Goal: Information Seeking & Learning: Learn about a topic

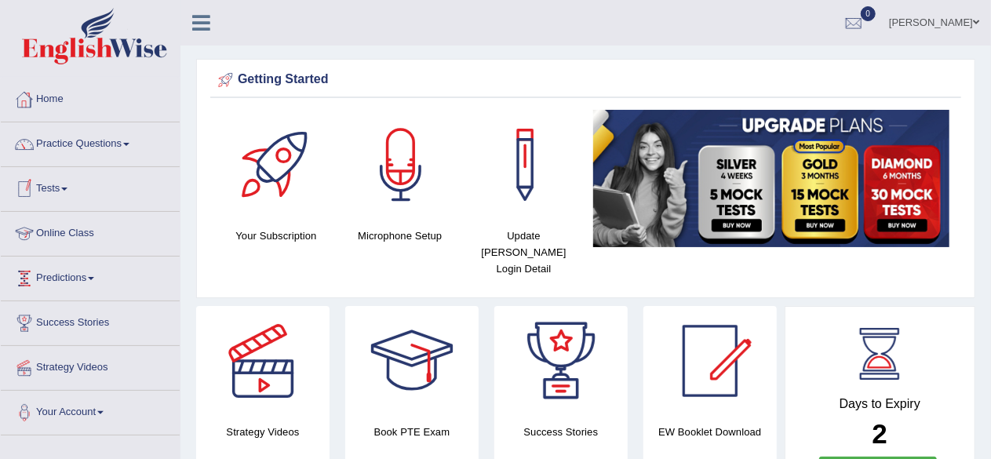
scroll to position [78, 0]
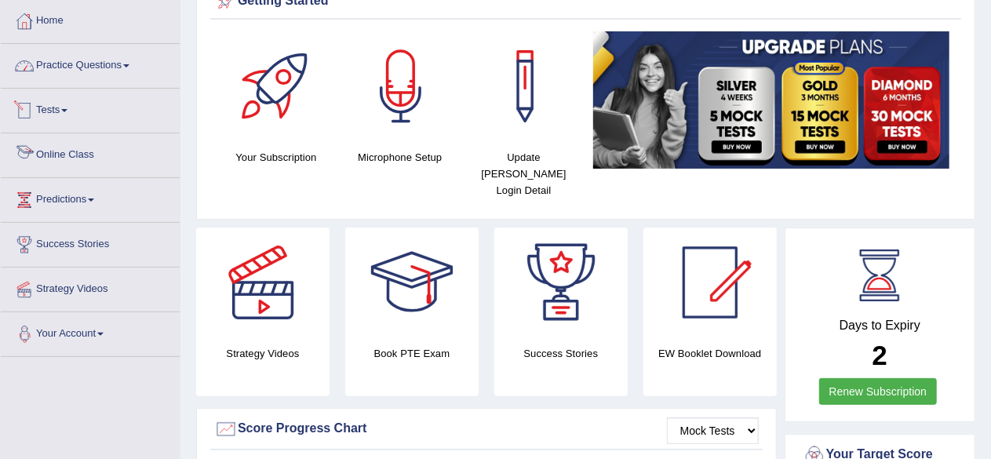
click at [141, 65] on link "Practice Questions" at bounding box center [90, 63] width 179 height 39
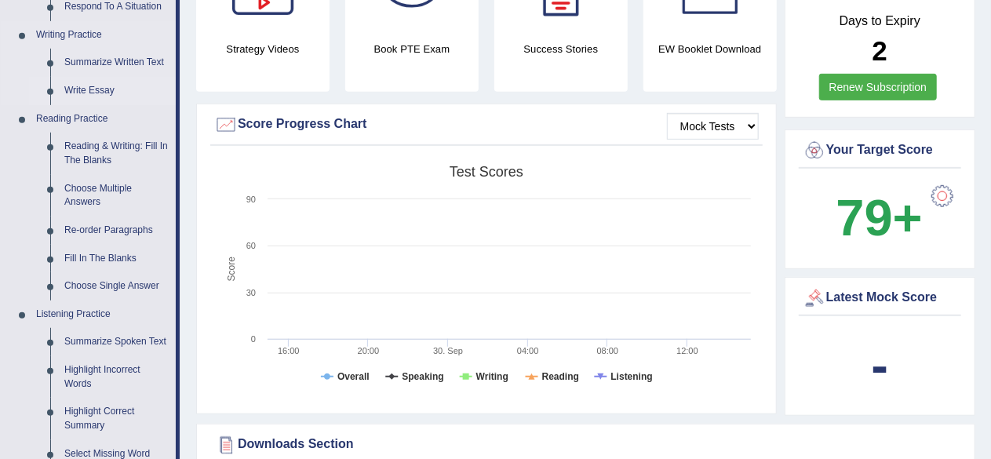
scroll to position [392, 0]
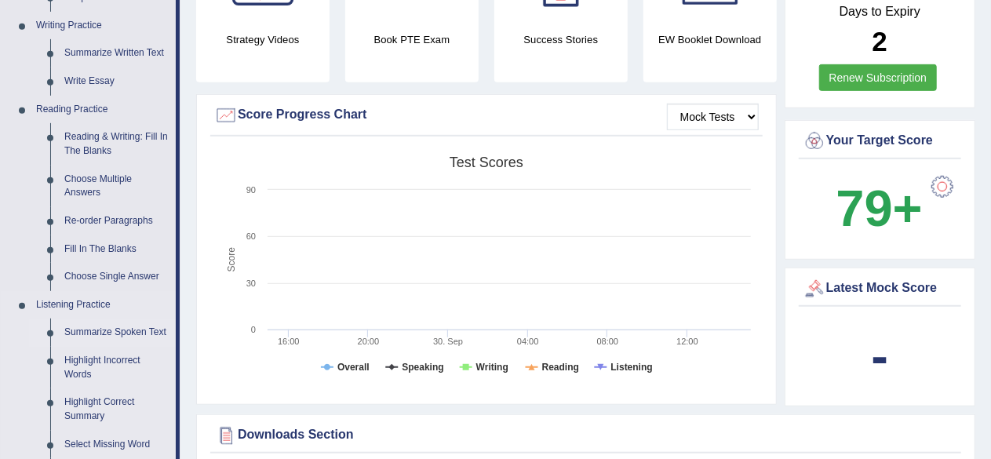
click at [122, 327] on link "Summarize Spoken Text" at bounding box center [116, 333] width 119 height 28
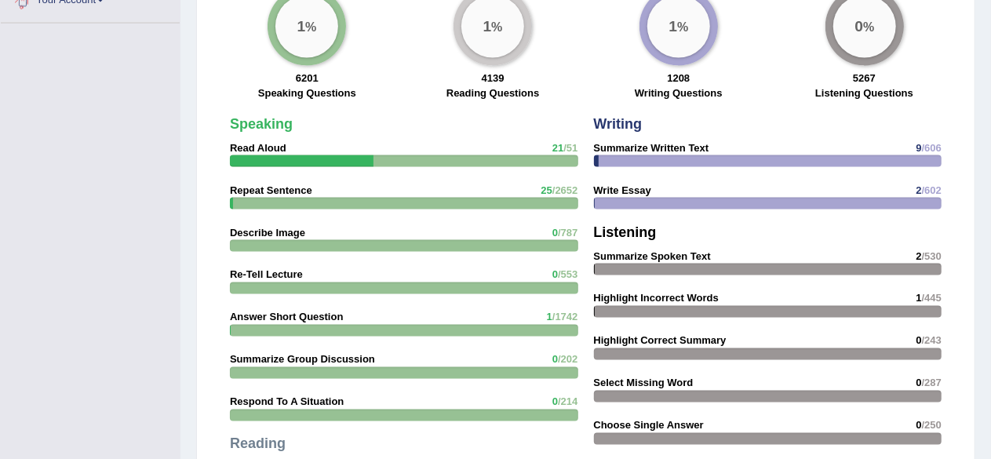
scroll to position [1155, 0]
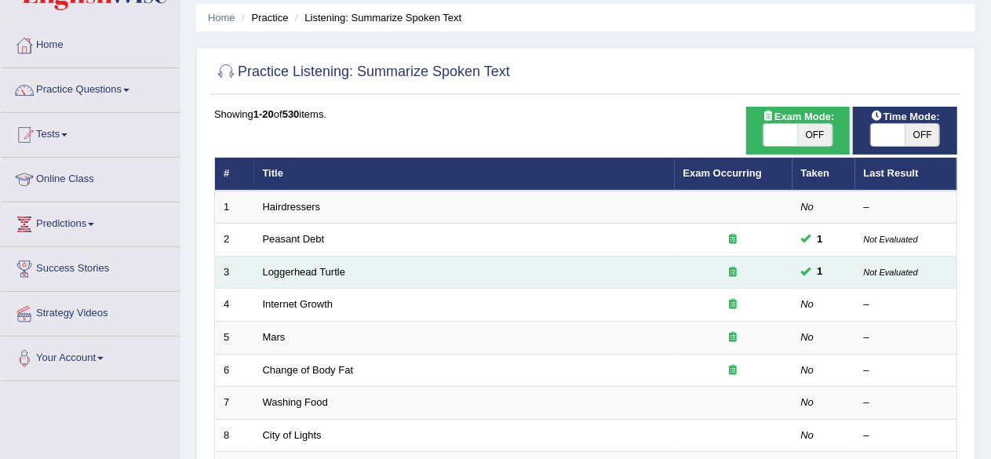
scroll to position [157, 0]
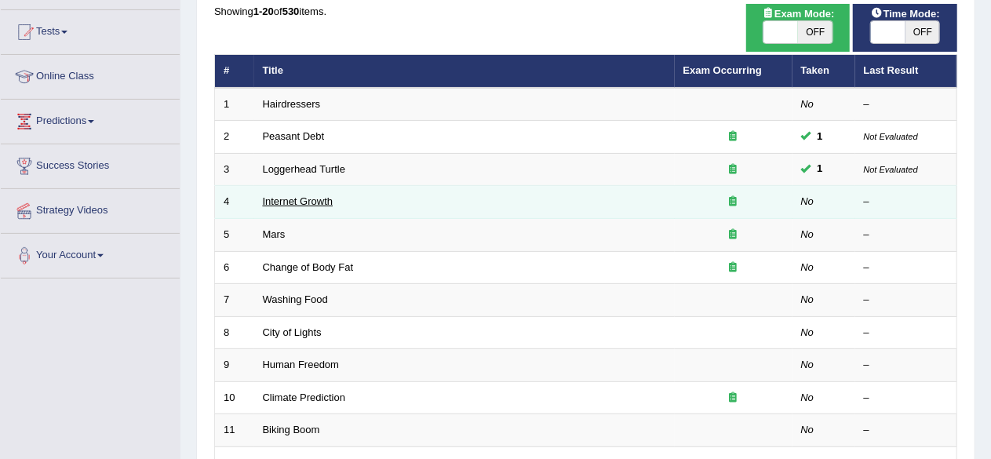
click at [286, 195] on link "Internet Growth" at bounding box center [298, 201] width 71 height 12
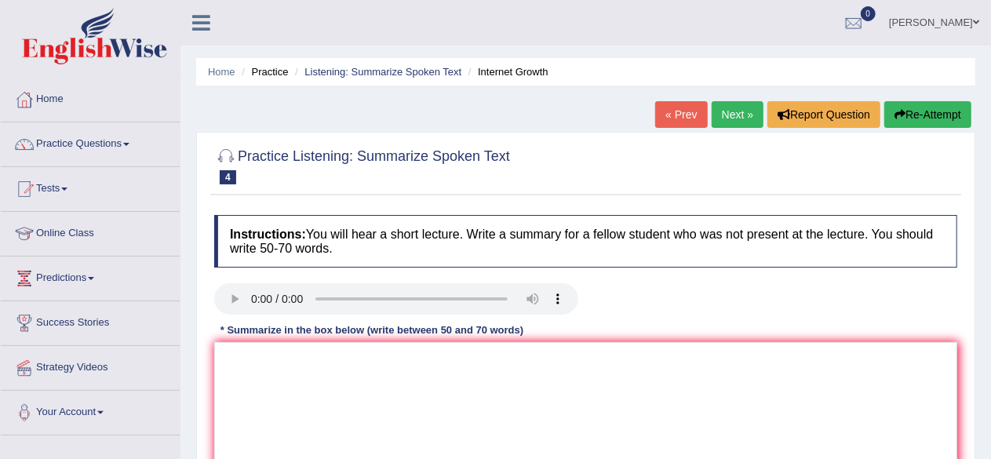
scroll to position [78, 0]
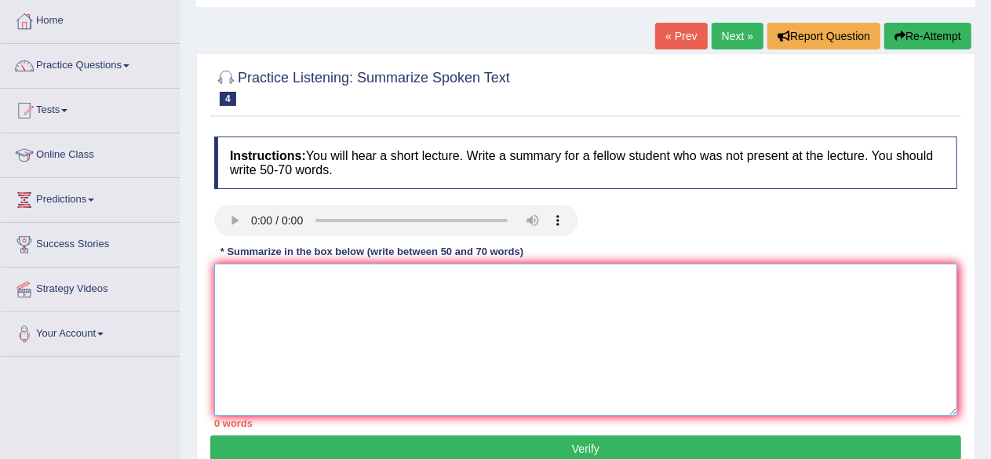
click at [377, 285] on textarea at bounding box center [585, 340] width 743 height 152
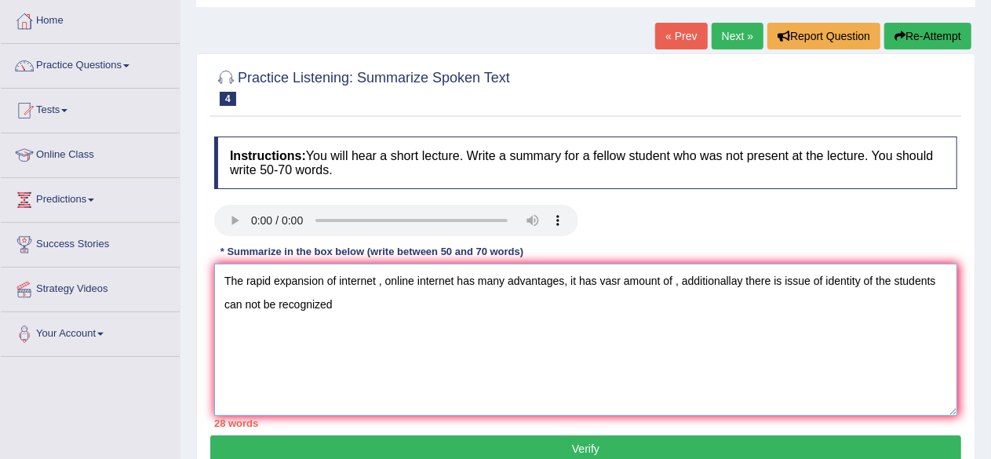
drag, startPoint x: 377, startPoint y: 282, endPoint x: 394, endPoint y: 273, distance: 19.3
click at [377, 281] on textarea "The rapid expansion of internet , online internet has many advantages, it has v…" at bounding box center [585, 340] width 743 height 152
click at [226, 280] on textarea "The rapid expansion of internet , online internet has many advantages, it has v…" at bounding box center [585, 340] width 743 height 152
click at [521, 283] on textarea "Speaker is discussing about the rapid expansion of internet , online internet h…" at bounding box center [585, 340] width 743 height 152
click at [606, 279] on textarea "Speaker is discussing about the rapid expansion of internet and online internet…" at bounding box center [585, 340] width 743 height 152
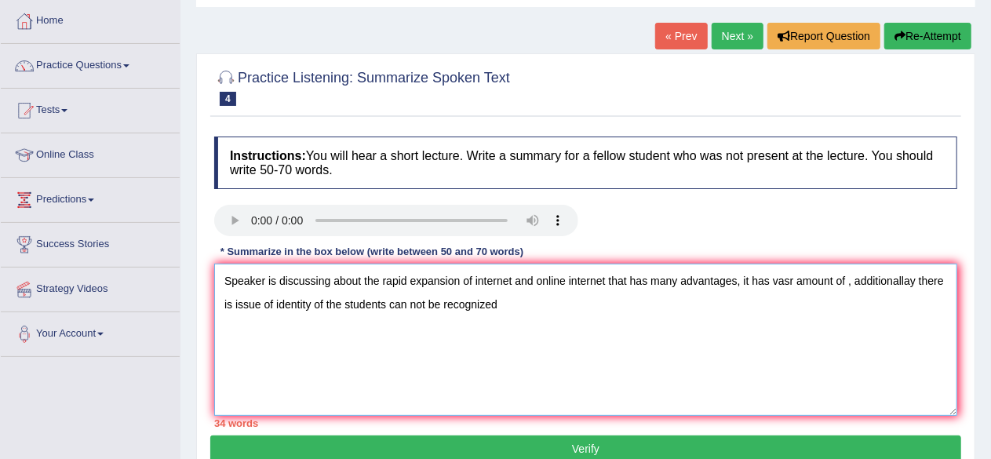
click at [740, 279] on textarea "Speaker is discussing about the rapid expansion of internet and online internet…" at bounding box center [585, 340] width 743 height 152
click at [888, 284] on textarea "Speaker is discussing about the rapid expansion of internet and online internet…" at bounding box center [585, 340] width 743 height 152
click at [942, 279] on textarea "Speaker is discussing about the rapid expansion of internet and online internet…" at bounding box center [585, 340] width 743 height 152
click at [459, 305] on textarea "Speaker is discussing about the rapid expansion of internet and online internet…" at bounding box center [585, 340] width 743 height 152
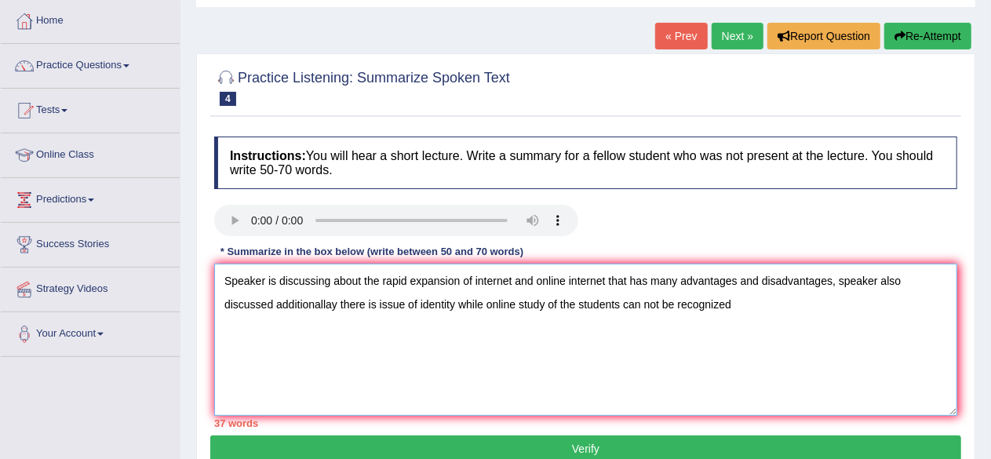
click at [628, 305] on textarea "Speaker is discussing about the rapid expansion of internet and online internet…" at bounding box center [585, 340] width 743 height 152
click at [821, 305] on textarea "Speaker is discussing about the rapid expansion of internet and online internet…" at bounding box center [585, 340] width 743 height 152
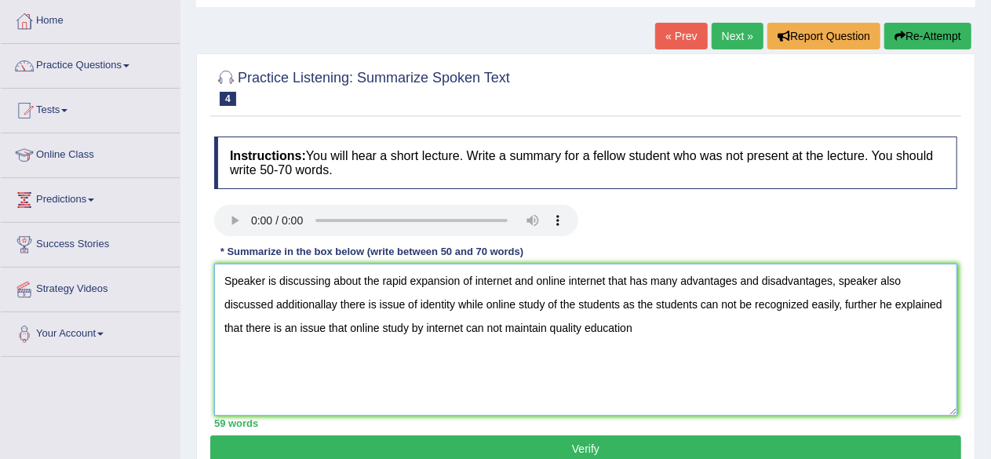
click at [323, 326] on textarea "Speaker is discussing about the rapid expansion of internet and online internet…" at bounding box center [585, 340] width 743 height 152
click at [398, 325] on textarea "Speaker is discussing about the rapid expansion of internet and online internet…" at bounding box center [585, 340] width 743 height 152
click at [508, 324] on textarea "Speaker is discussing about the rapid expansion of internet and online internet…" at bounding box center [585, 340] width 743 height 152
click at [702, 330] on textarea "Speaker is discussing about the rapid expansion of internet and online internet…" at bounding box center [585, 340] width 743 height 152
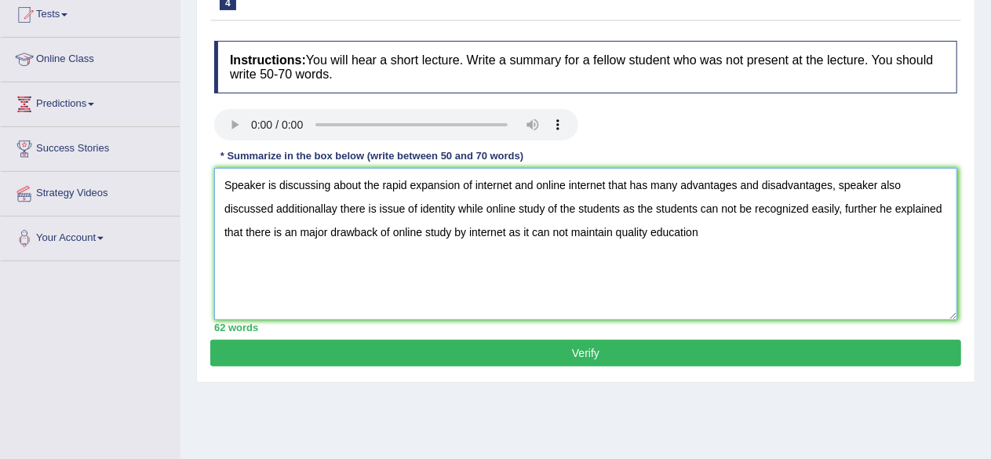
scroll to position [235, 0]
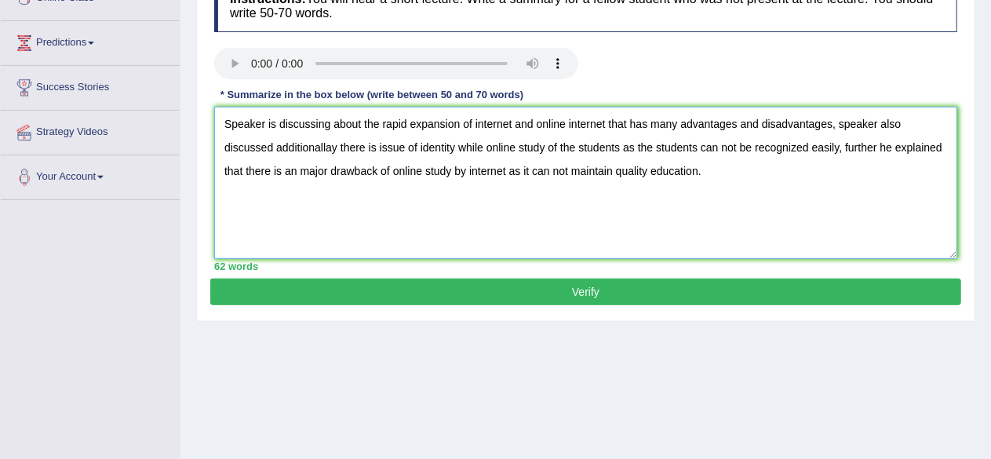
type textarea "Speaker is discussing about the rapid expansion of internet and online internet…"
click at [579, 284] on button "Verify" at bounding box center [585, 292] width 751 height 27
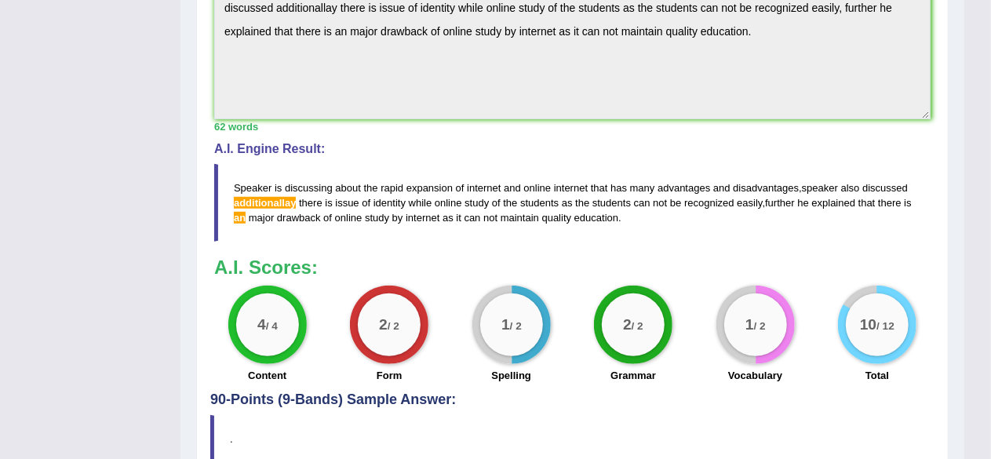
scroll to position [592, 0]
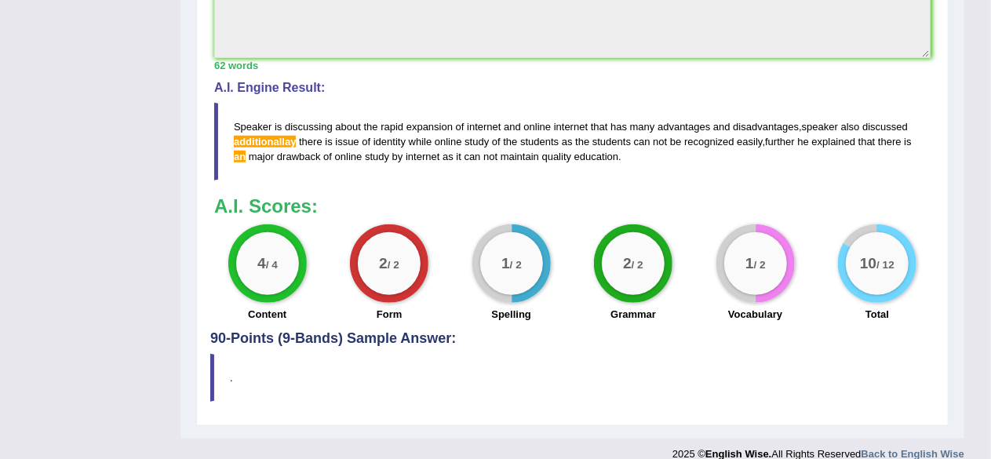
click at [235, 151] on span "an" at bounding box center [240, 157] width 12 height 12
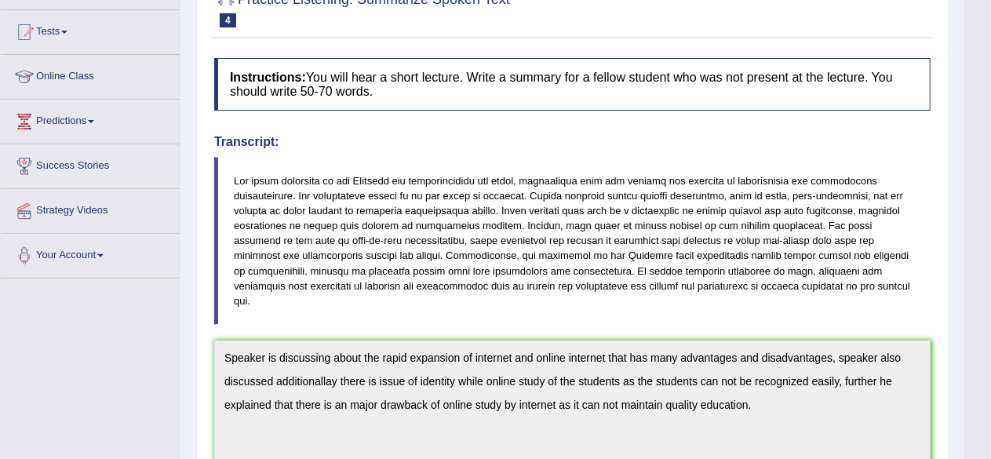
scroll to position [0, 0]
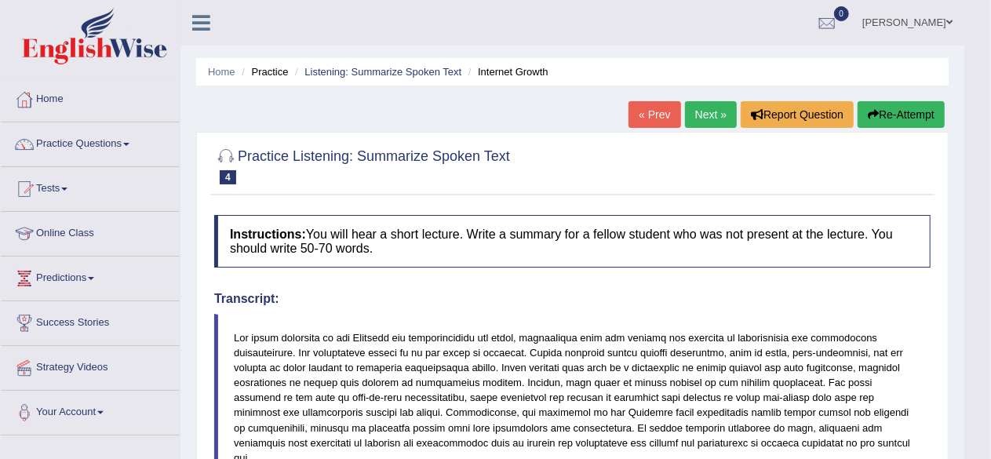
click at [902, 117] on button "Re-Attempt" at bounding box center [901, 114] width 87 height 27
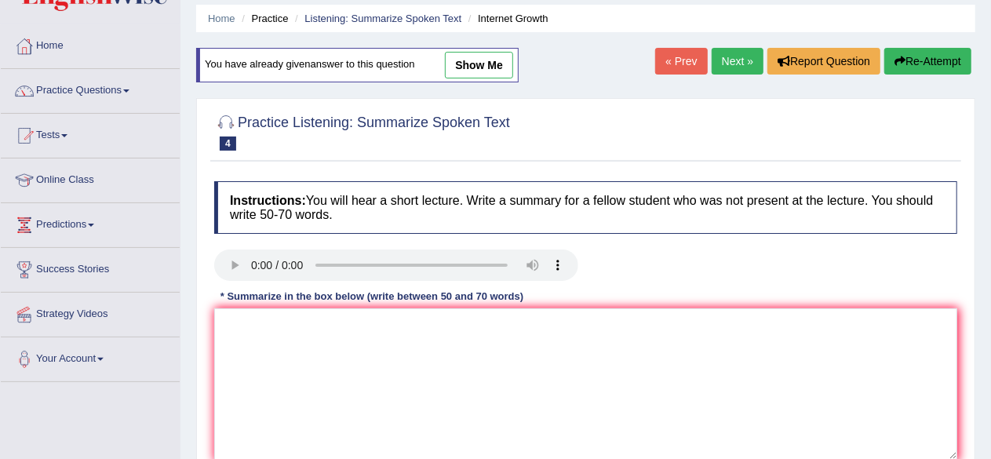
scroll to position [78, 0]
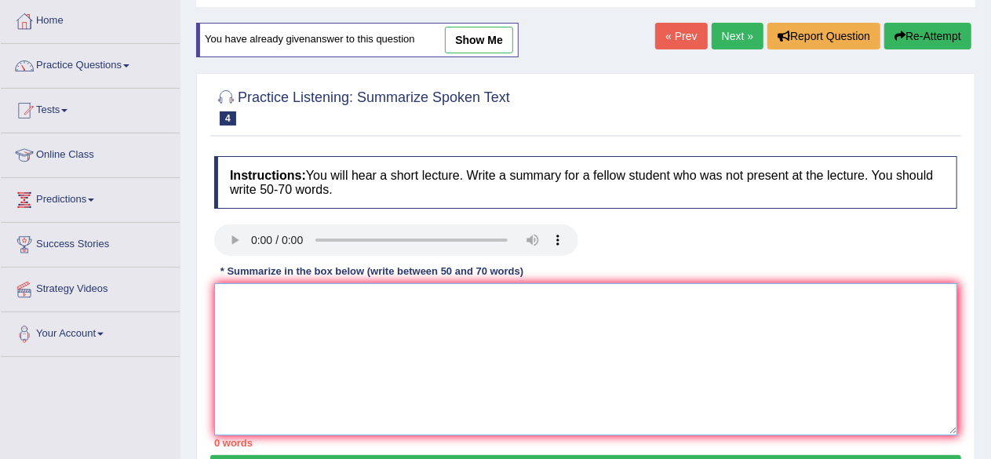
click at [272, 302] on textarea at bounding box center [585, 359] width 743 height 152
click at [303, 291] on textarea at bounding box center [585, 359] width 743 height 152
paste textarea "The speaker provided a comprehensive overview of [main topic], highlighting sev…"
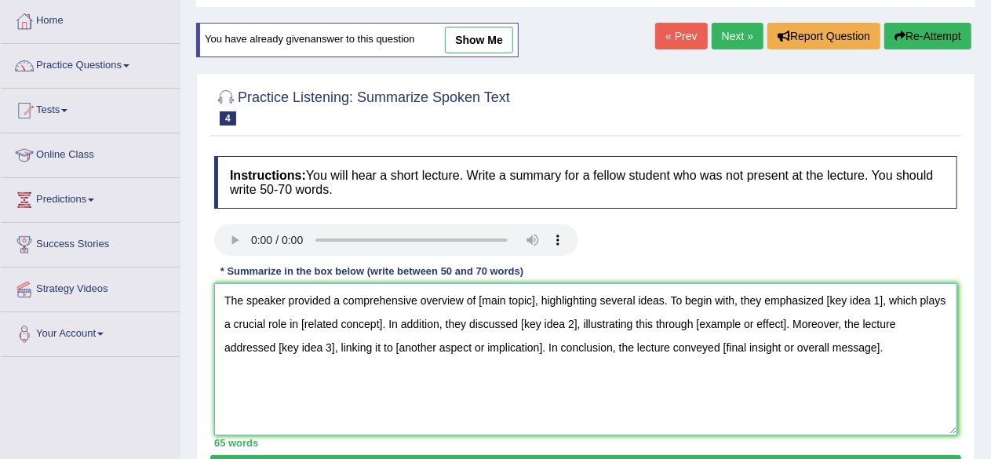
click at [531, 299] on textarea "The speaker provided a comprehensive overview of [main topic], highlighting sev…" at bounding box center [585, 359] width 743 height 152
click at [536, 294] on textarea "The speaker provided a comprehensive overview of [main topic], highlighting sev…" at bounding box center [585, 359] width 743 height 152
click at [688, 305] on textarea "The speaker provided a comprehensive overview of Internet Growth, highlighting …" at bounding box center [585, 359] width 743 height 152
click at [678, 301] on textarea "The speaker provided a comprehensive overview of Internet Growth, highlighting …" at bounding box center [585, 359] width 743 height 152
click at [684, 293] on textarea "The speaker provided a comprehensive overview of Internet Growth, highlighting …" at bounding box center [585, 359] width 743 height 152
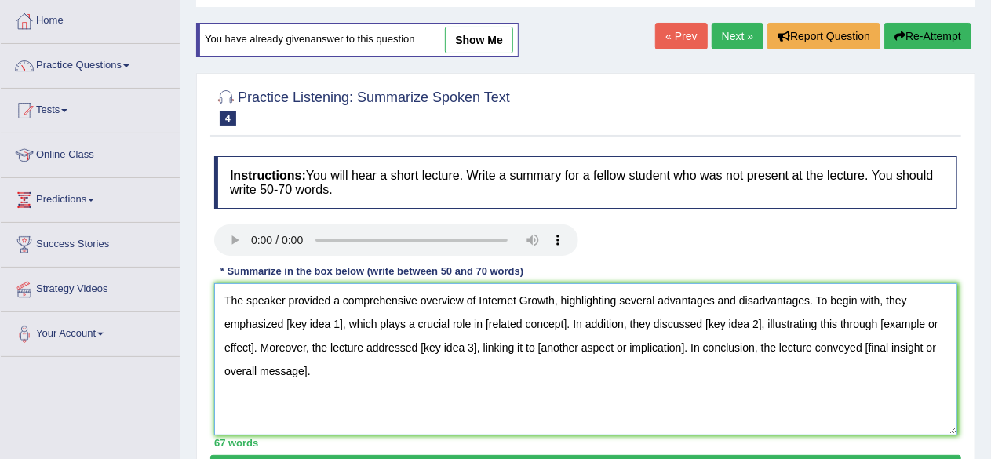
click at [341, 316] on textarea "The speaker provided a comprehensive overview of Internet Growth, highlighting …" at bounding box center [585, 359] width 743 height 152
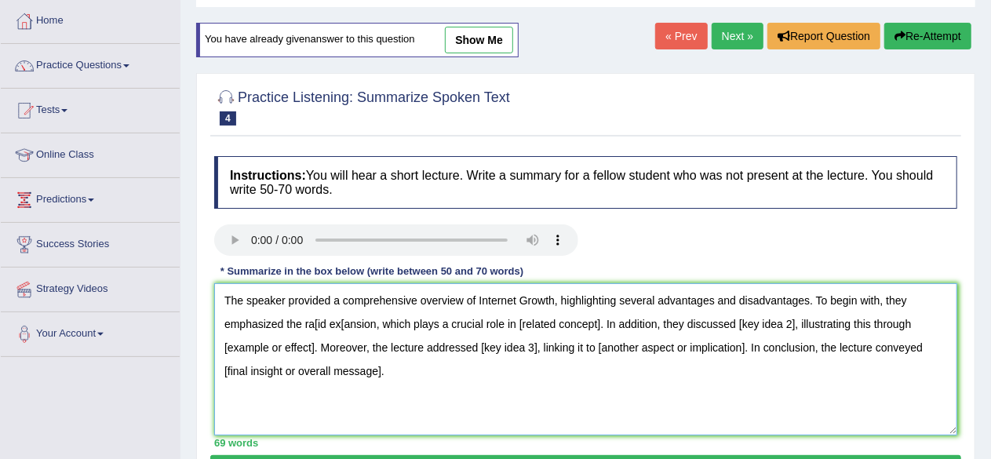
click at [317, 323] on textarea "The speaker provided a comprehensive overview of Internet Growth, highlighting …" at bounding box center [585, 359] width 743 height 152
click at [373, 315] on textarea "The speaker provided a comprehensive overview of Internet Growth, highlighting …" at bounding box center [585, 359] width 743 height 152
click at [339, 319] on textarea "The speaker provided a comprehensive overview of Internet Growth, highlighting …" at bounding box center [585, 359] width 743 height 152
click at [647, 319] on textarea "The speaker provided a comprehensive overview of Internet Growth, highlighting …" at bounding box center [585, 359] width 743 height 152
click at [820, 322] on textarea "The speaker provided a comprehensive overview of Internet Growth, highlighting …" at bounding box center [585, 359] width 743 height 152
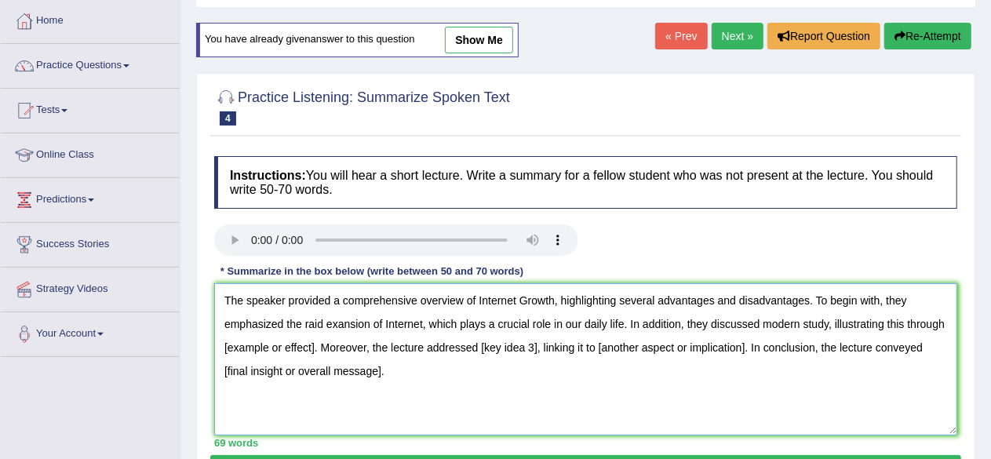
click at [313, 347] on textarea "The speaker provided a comprehensive overview of Internet Growth, highlighting …" at bounding box center [585, 359] width 743 height 152
click at [571, 344] on textarea "The speaker provided a comprehensive overview of Internet Growth, highlighting …" at bounding box center [585, 359] width 743 height 152
click at [458, 344] on textarea "The speaker provided a comprehensive overview of Internet Growth, highlighting …" at bounding box center [585, 359] width 743 height 152
click at [537, 351] on textarea "The speaker provided a comprehensive overview of Internet Growth, highlighting …" at bounding box center [585, 359] width 743 height 152
click at [825, 346] on textarea "The speaker provided a comprehensive overview of Internet Growth, highlighting …" at bounding box center [585, 359] width 743 height 152
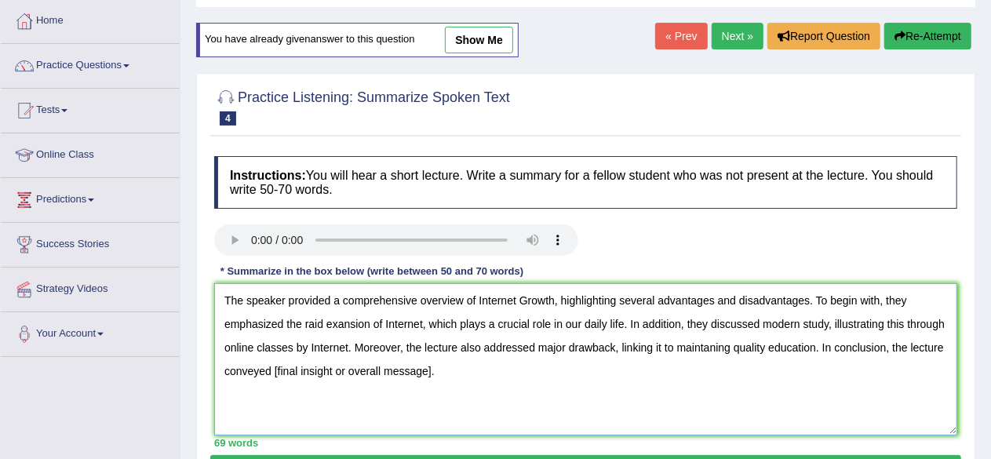
click at [432, 370] on textarea "The speaker provided a comprehensive overview of Internet Growth, highlighting …" at bounding box center [585, 359] width 743 height 152
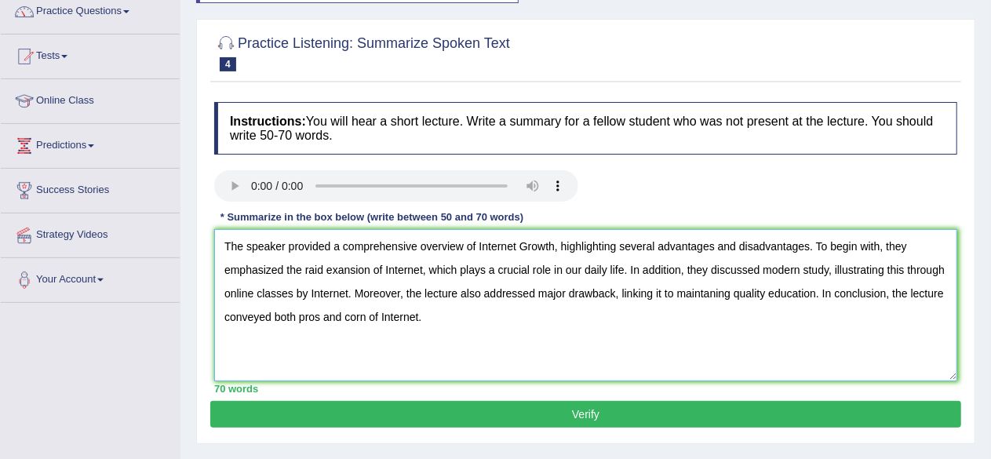
scroll to position [157, 0]
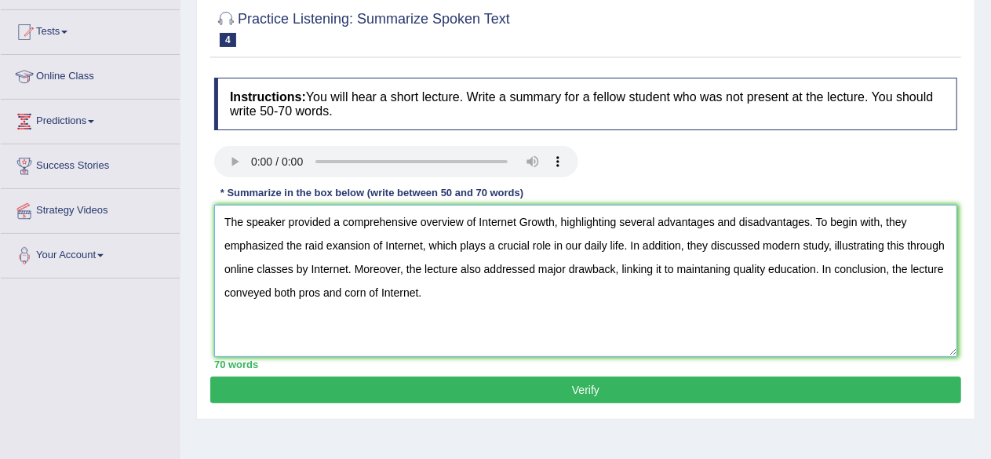
click at [706, 243] on textarea "The speaker provided a comprehensive overview of Internet Growth, highlighting …" at bounding box center [585, 281] width 743 height 152
type textarea "The speaker provided a comprehensive overview of Internet Growth, highlighting …"
click at [557, 381] on button "Verify" at bounding box center [585, 390] width 751 height 27
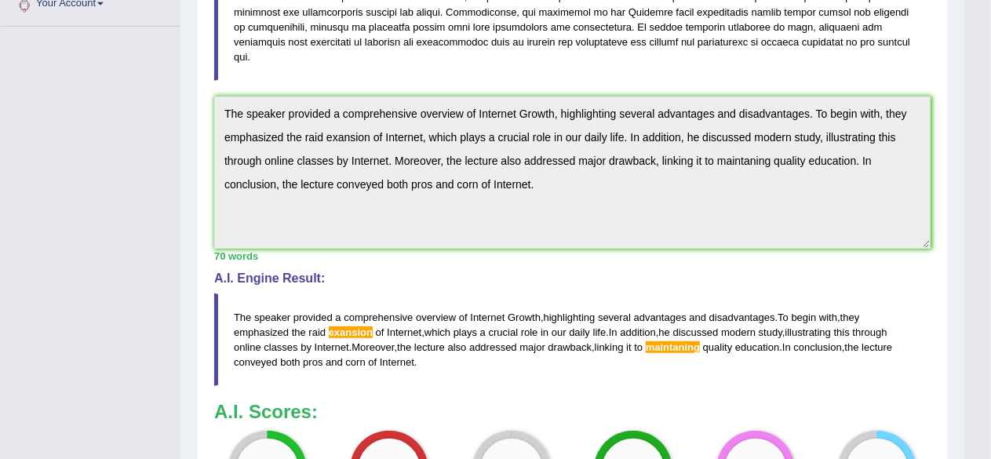
scroll to position [549, 0]
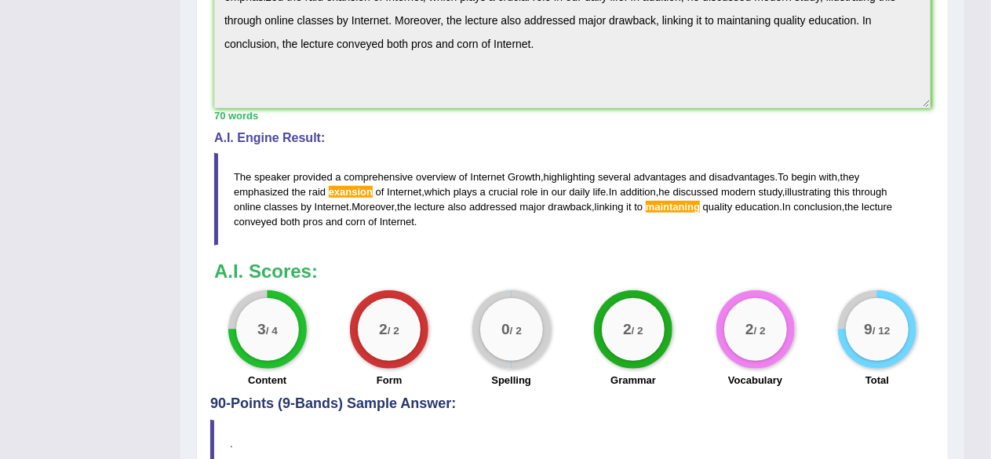
drag, startPoint x: 416, startPoint y: 208, endPoint x: 252, endPoint y: 159, distance: 171.1
click at [258, 163] on blockquote "The speaker provided a comprehensive overview of Internet Growth , highlighting…" at bounding box center [572, 199] width 717 height 93
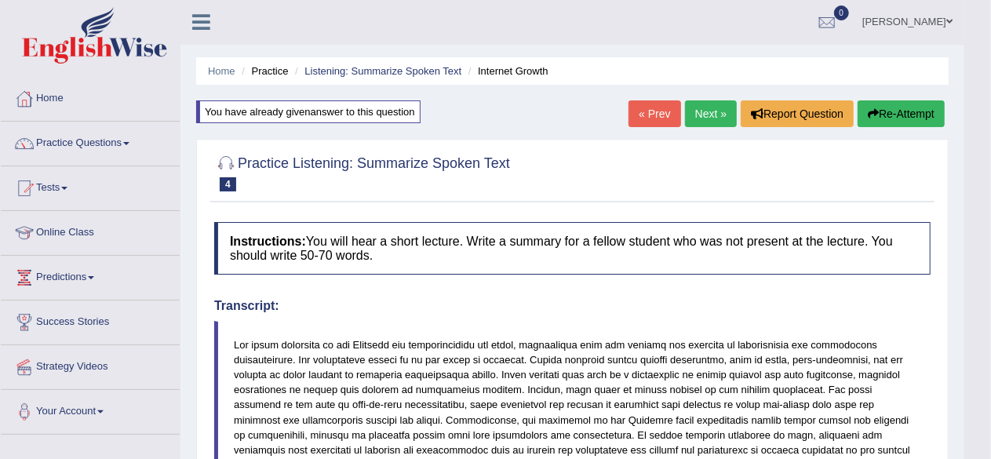
scroll to position [0, 0]
click at [889, 115] on button "Re-Attempt" at bounding box center [901, 114] width 87 height 27
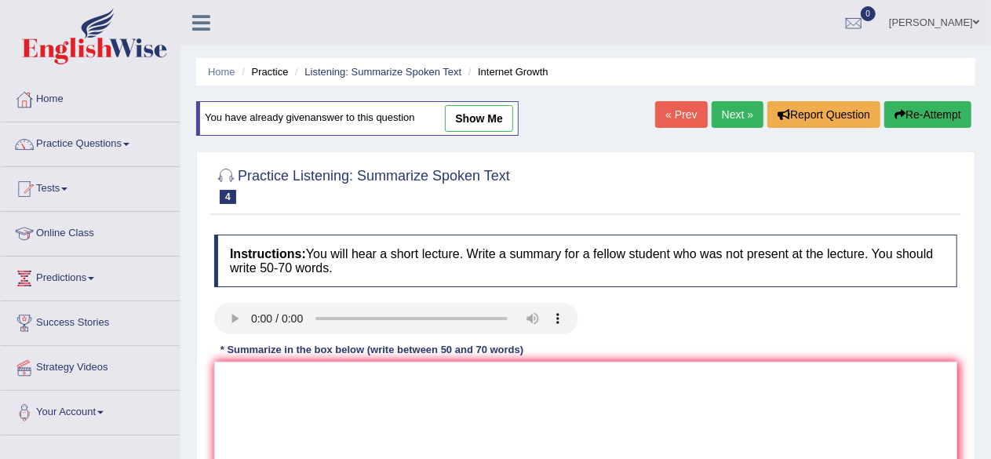
click at [243, 353] on div "* Summarize in the box below (write between 50 and 70 words)" at bounding box center [372, 349] width 316 height 15
click at [236, 376] on textarea at bounding box center [585, 438] width 743 height 152
paste textarea "The speaker provided a comprehensive overview of [main topic], highlighting sev…"
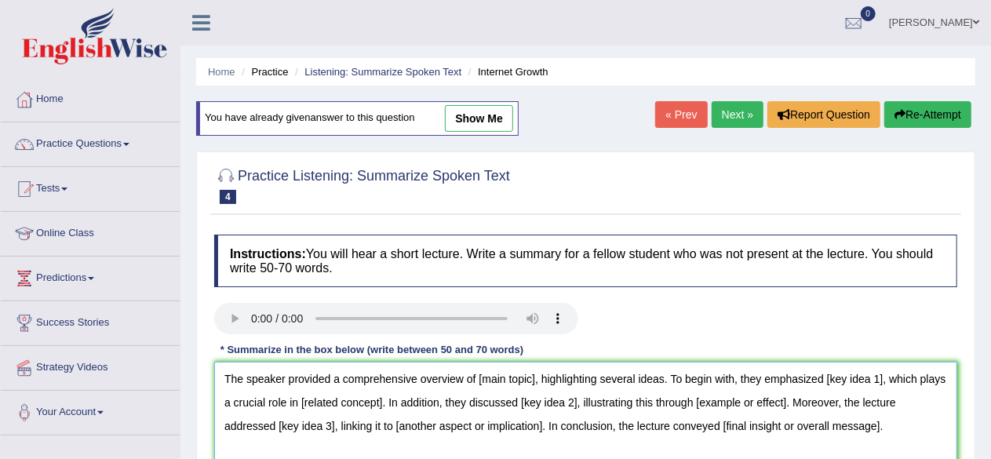
scroll to position [78, 0]
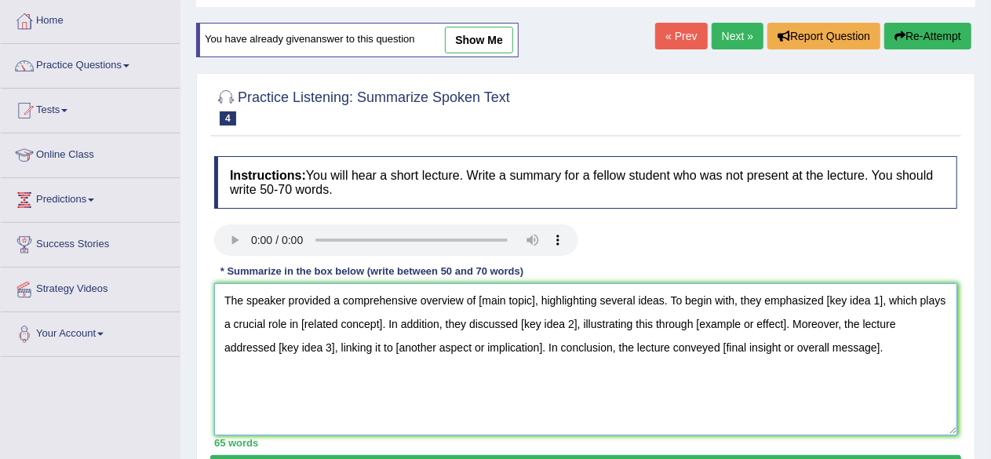
click at [534, 298] on textarea "The speaker provided a comprehensive overview of [main topic], highlighting sev…" at bounding box center [585, 359] width 743 height 152
click at [899, 299] on textarea "The speaker provided a comprehensive overview of internet growth, highlighting …" at bounding box center [585, 359] width 743 height 152
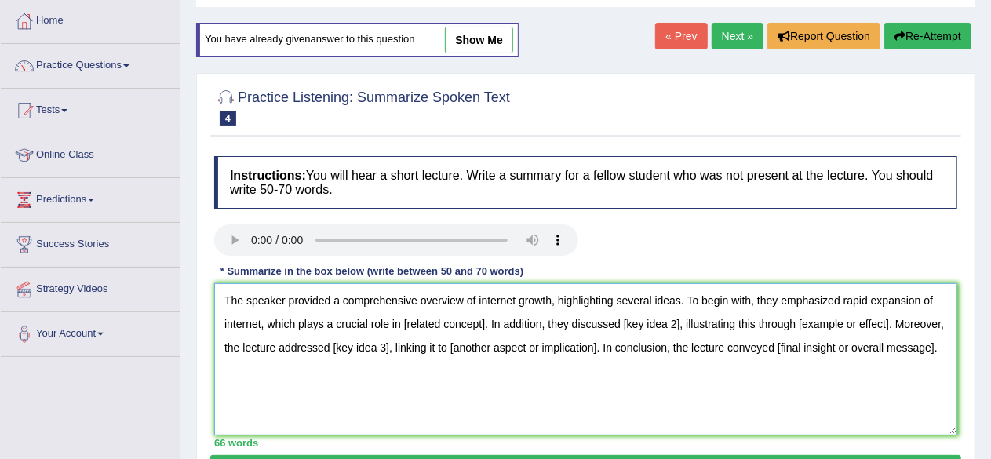
click at [262, 323] on textarea "The speaker provided a comprehensive overview of internet growth, highlighting …" at bounding box center [585, 359] width 743 height 152
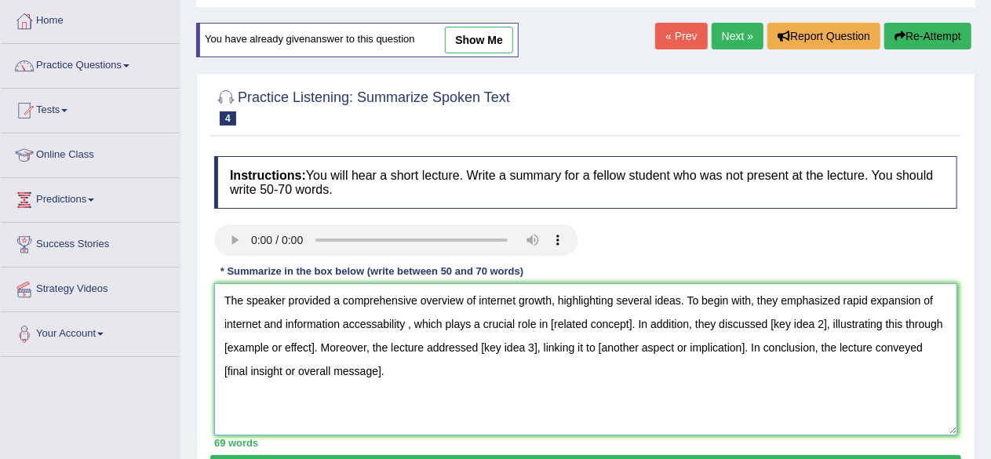
click at [408, 326] on textarea "The speaker provided a comprehensive overview of internet growth, highlighting …" at bounding box center [585, 359] width 743 height 152
click at [628, 319] on textarea "The speaker provided a comprehensive overview of internet growth, highlighting …" at bounding box center [585, 359] width 743 height 152
drag, startPoint x: 513, startPoint y: 321, endPoint x: 552, endPoint y: 352, distance: 50.3
click at [515, 321] on textarea "The speaker provided a comprehensive overview of internet growth, highlighting …" at bounding box center [585, 359] width 743 height 152
click at [619, 322] on textarea "The speaker provided a comprehensive overview of internet growth, highlighting …" at bounding box center [585, 359] width 743 height 152
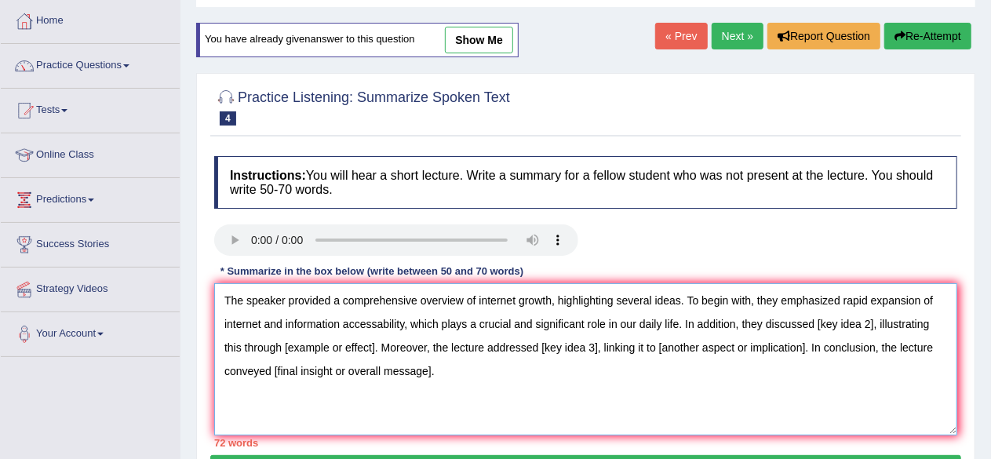
click at [877, 324] on textarea "The speaker provided a comprehensive overview of internet growth, highlighting …" at bounding box center [585, 359] width 743 height 152
click at [529, 346] on textarea "The speaker provided a comprehensive overview of internet growth, highlighting …" at bounding box center [585, 359] width 743 height 152
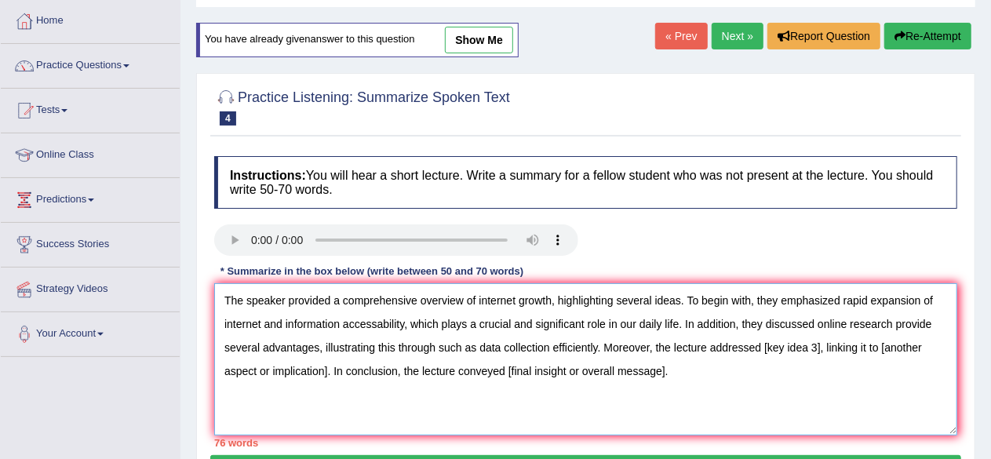
click at [598, 345] on textarea "The speaker provided a comprehensive overview of internet growth, highlighting …" at bounding box center [585, 359] width 743 height 152
paste textarea "efficiently"
click at [885, 347] on textarea "The speaker provided a comprehensive overview of internet growth, highlighting …" at bounding box center [585, 359] width 743 height 152
click at [371, 367] on textarea "The speaker provided a comprehensive overview of internet growth, highlighting …" at bounding box center [585, 359] width 743 height 152
click at [749, 370] on textarea "The speaker provided a comprehensive overview of internet growth, highlighting …" at bounding box center [585, 359] width 743 height 152
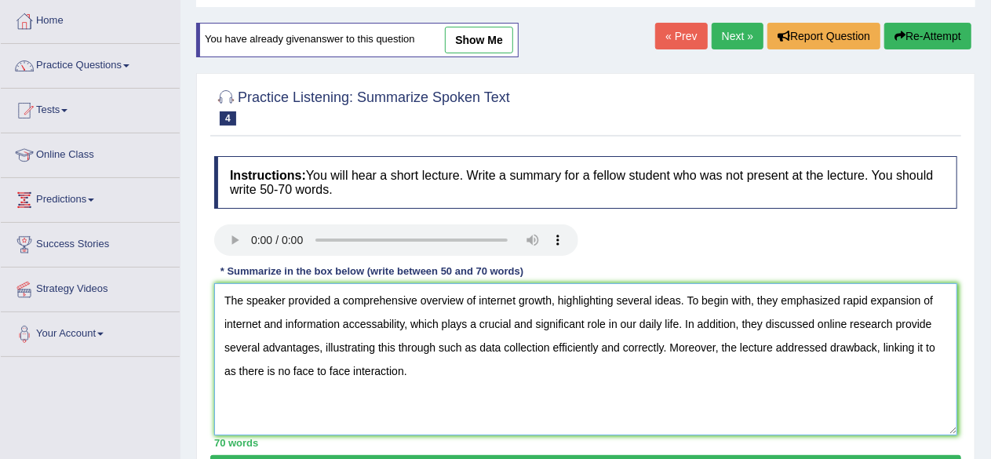
scroll to position [235, 0]
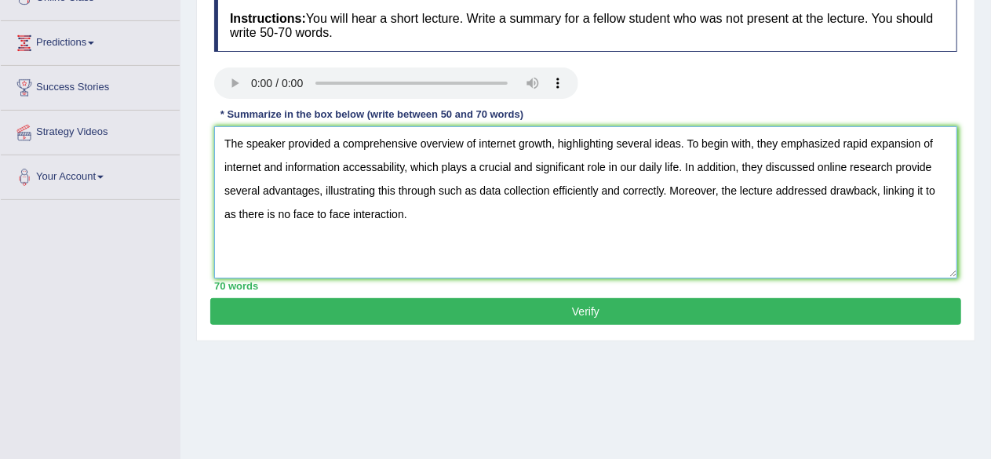
type textarea "The speaker provided a comprehensive overview of internet growth, highlighting …"
click at [587, 306] on button "Verify" at bounding box center [585, 311] width 751 height 27
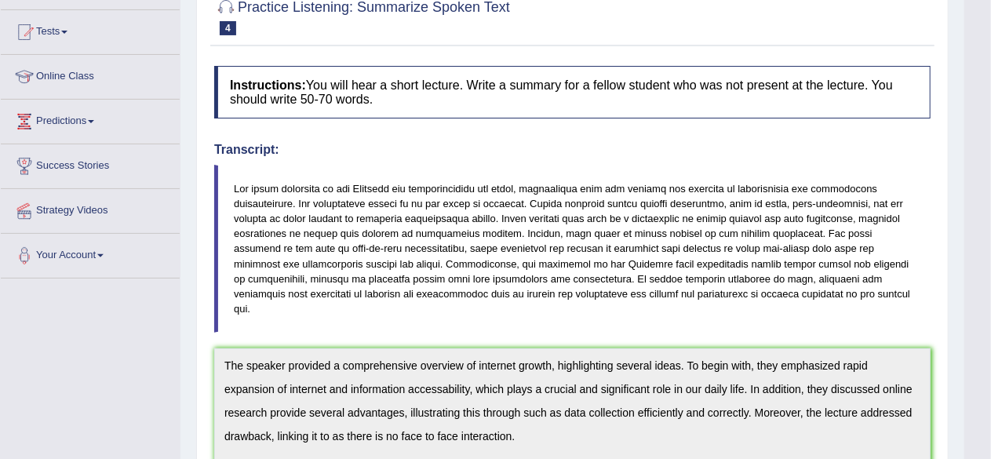
scroll to position [0, 0]
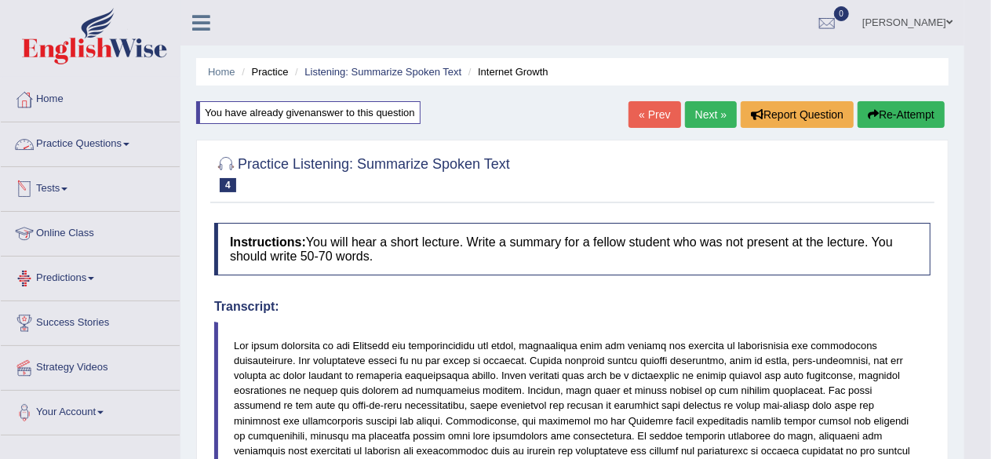
click at [133, 145] on link "Practice Questions" at bounding box center [90, 141] width 179 height 39
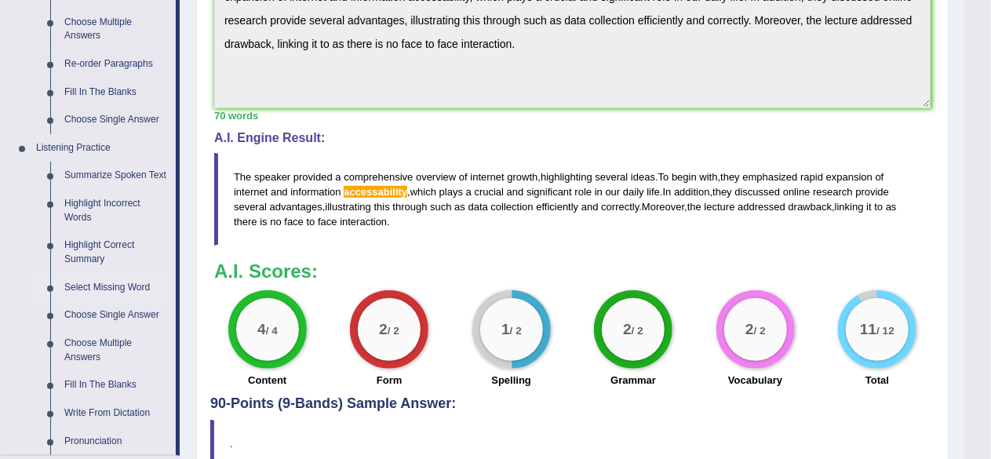
scroll to position [628, 0]
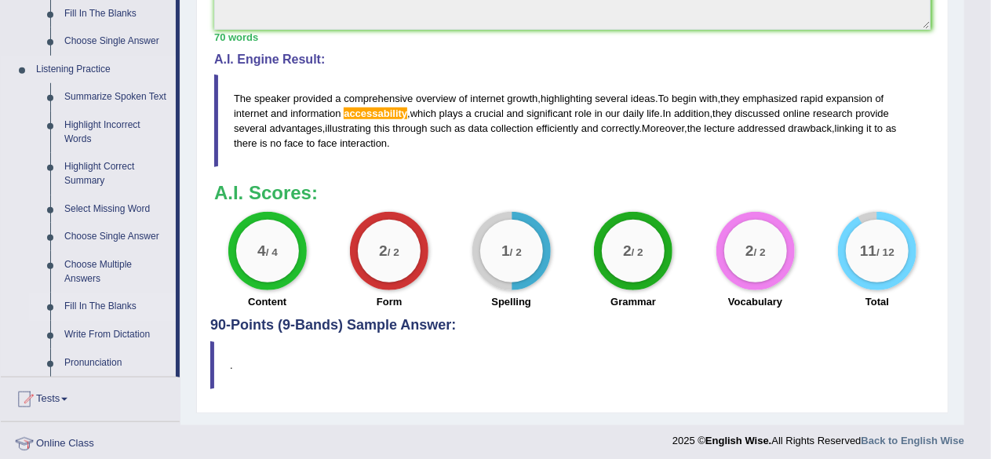
click at [107, 303] on link "Fill In The Blanks" at bounding box center [116, 307] width 119 height 28
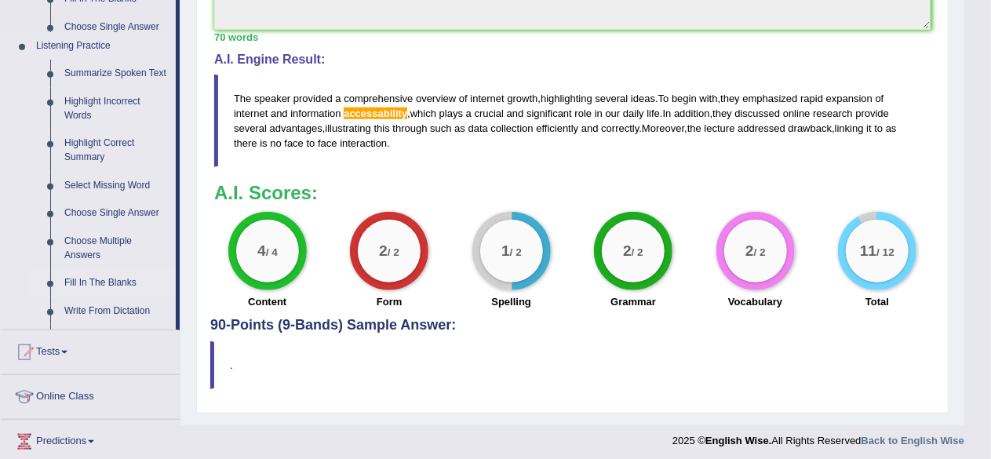
scroll to position [403, 0]
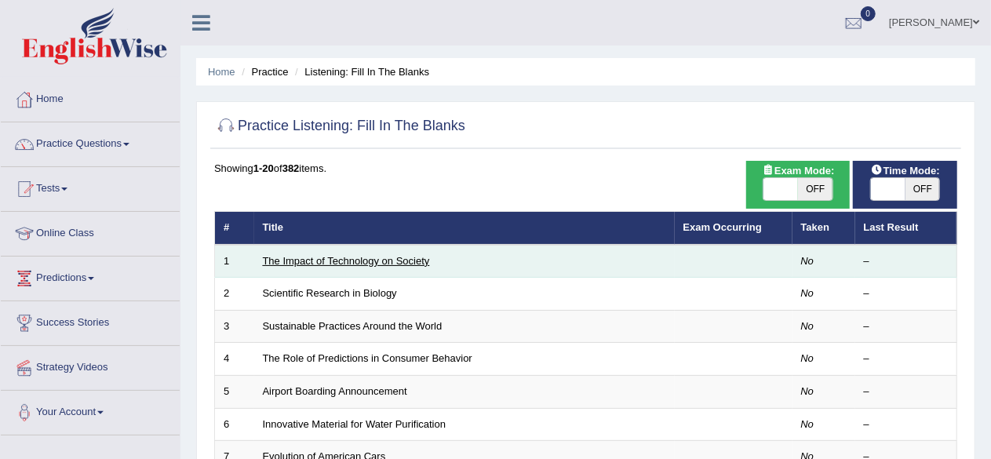
click at [322, 260] on link "The Impact of Technology on Society" at bounding box center [346, 261] width 167 height 12
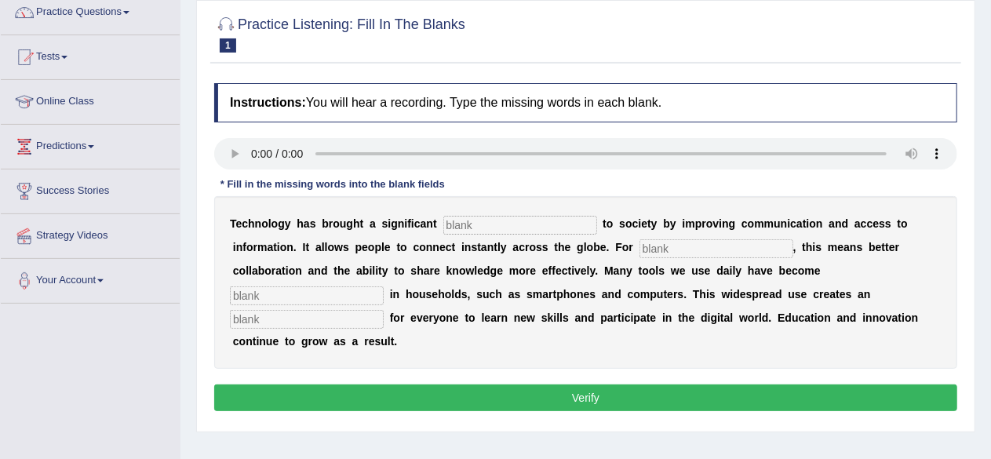
scroll to position [157, 0]
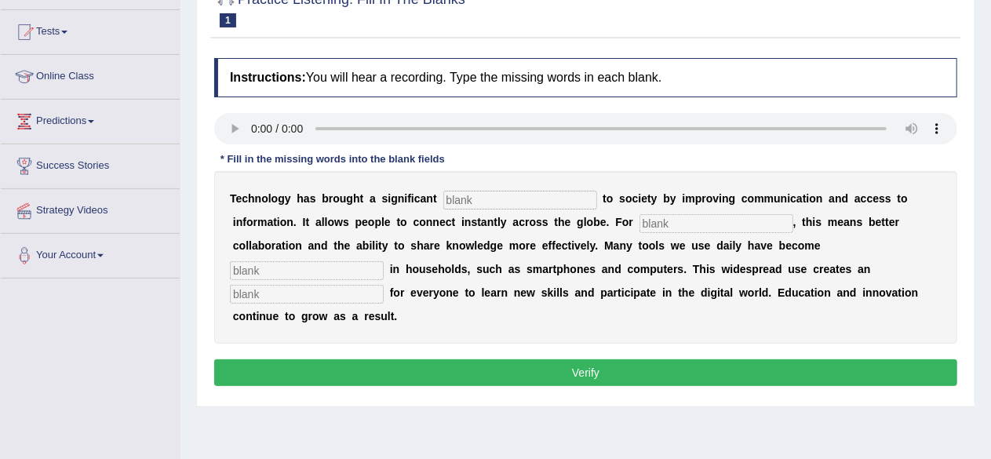
click at [481, 197] on input "text" at bounding box center [520, 200] width 154 height 19
type input "benifits"
click at [275, 272] on input "text" at bounding box center [307, 270] width 154 height 19
type input "common"
click at [319, 288] on input "text" at bounding box center [307, 294] width 154 height 19
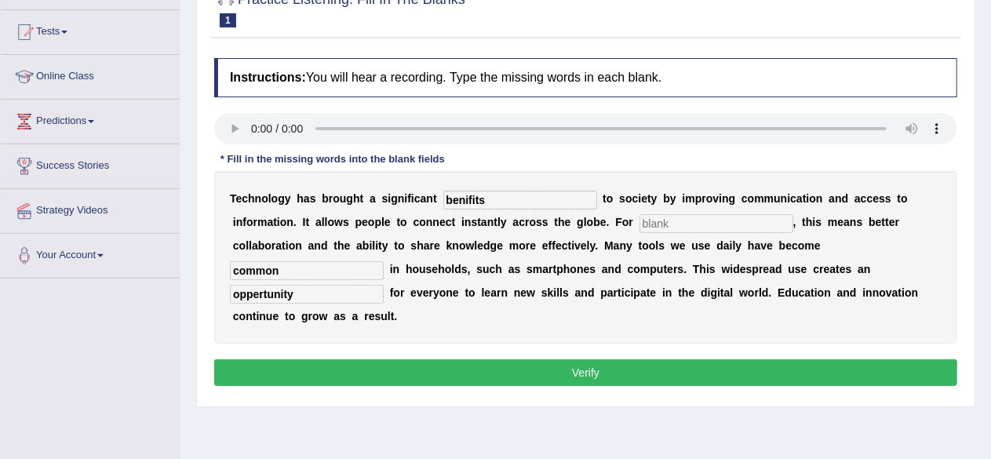
type input "oppertunity"
drag, startPoint x: 491, startPoint y: 197, endPoint x: 424, endPoint y: 201, distance: 67.6
click at [424, 201] on div "T e c h n o l o g y h a s b r o u g h t a s i g n i f i c a n t benifits t o s …" at bounding box center [585, 257] width 743 height 173
click at [469, 201] on input "benifits" at bounding box center [520, 200] width 154 height 19
click at [498, 201] on input "benifits" at bounding box center [520, 200] width 154 height 19
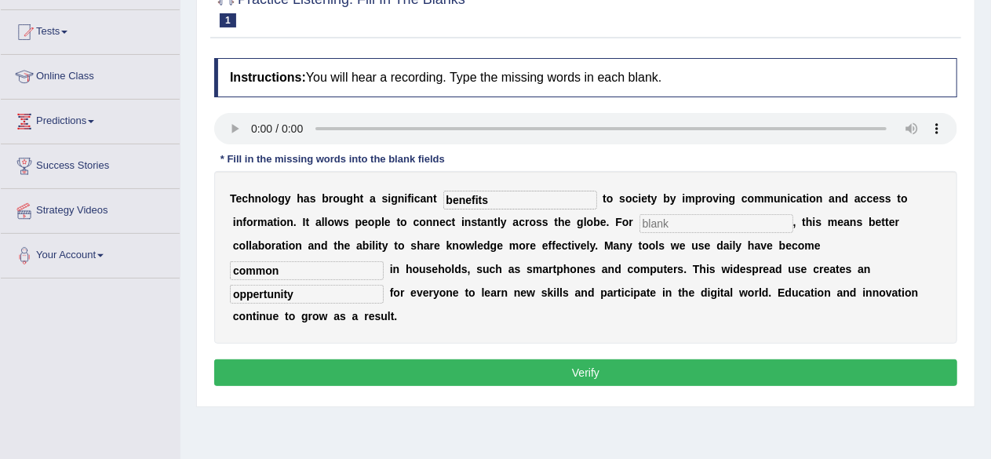
type input "benefits"
click at [680, 219] on input "text" at bounding box center [717, 223] width 154 height 19
type input "human"
click at [688, 225] on input "human" at bounding box center [717, 223] width 154 height 19
type input "humans"
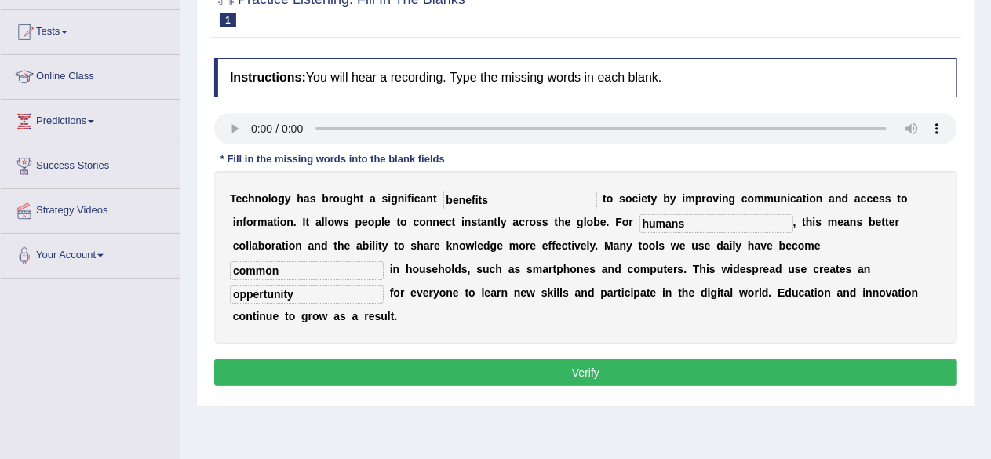
click at [692, 277] on div "T e c h n o l o g y h a s b r o u g h t a s i g n i f i c a n t benefits t o s …" at bounding box center [585, 257] width 743 height 173
drag, startPoint x: 296, startPoint y: 295, endPoint x: 179, endPoint y: 301, distance: 117.1
click at [179, 301] on div "Toggle navigation Home Practice Questions Speaking Practice Read Aloud Repeat S…" at bounding box center [495, 251] width 991 height 816
click at [565, 319] on div "T e c h n o l o g y h a s b r o u g h t a s i g n i f i c a n t benefits t o s …" at bounding box center [585, 257] width 743 height 173
click at [581, 363] on button "Verify" at bounding box center [585, 372] width 743 height 27
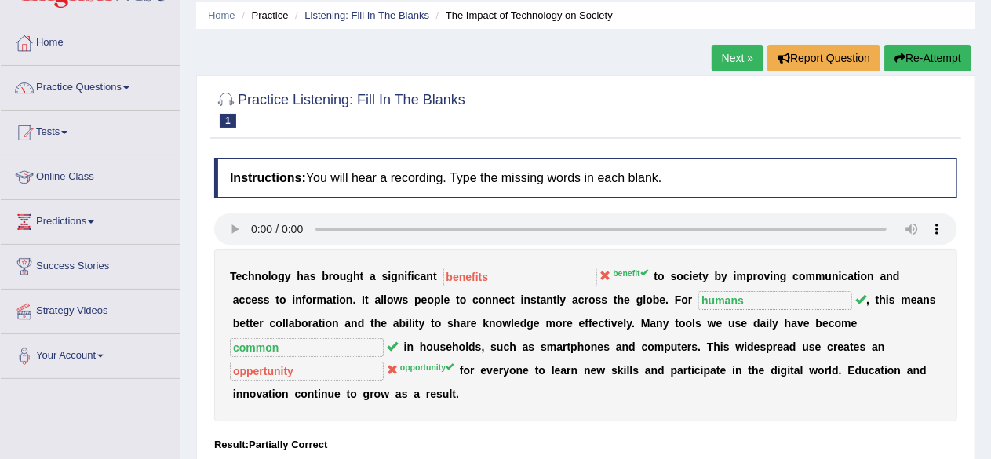
scroll to position [0, 0]
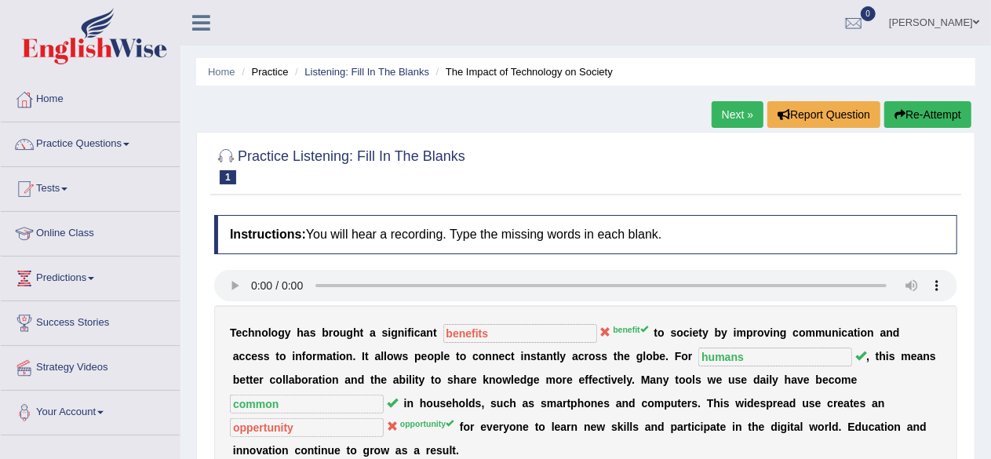
click at [926, 119] on button "Re-Attempt" at bounding box center [928, 114] width 87 height 27
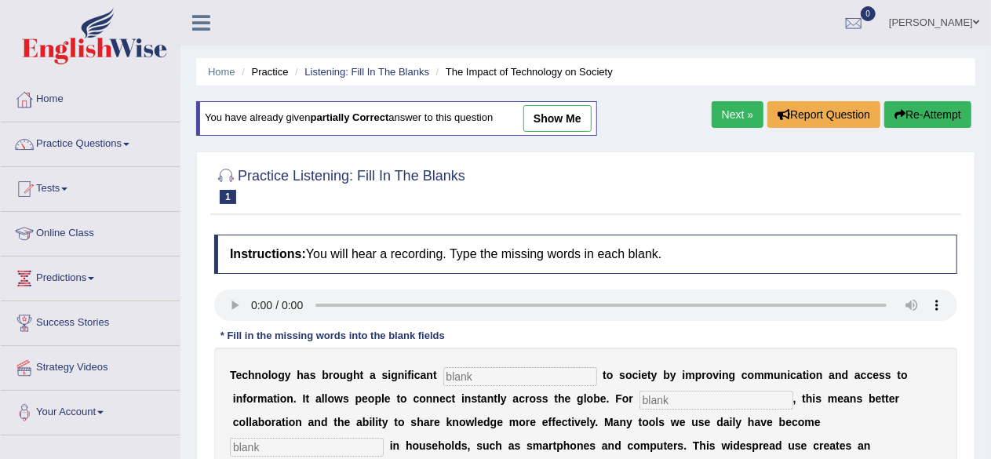
click at [476, 376] on input "text" at bounding box center [520, 376] width 154 height 19
type input "benefit"
click at [674, 403] on input "text" at bounding box center [717, 400] width 154 height 19
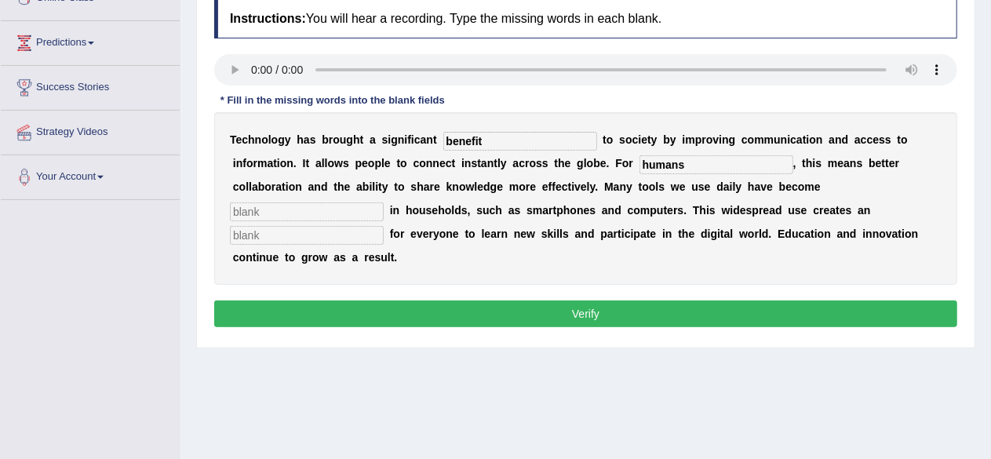
scroll to position [157, 0]
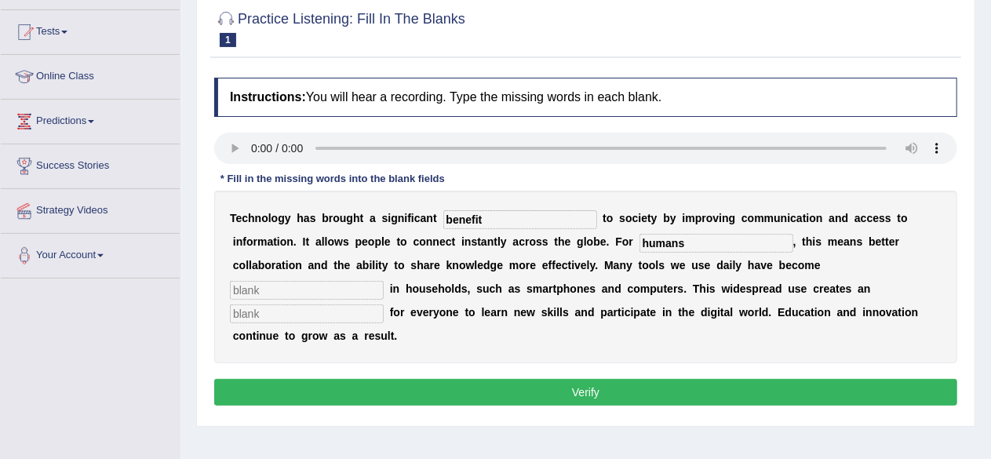
type input "humans"
click at [268, 283] on input "text" at bounding box center [307, 290] width 154 height 19
type input "common"
click at [300, 313] on input "text" at bounding box center [307, 314] width 154 height 19
click at [326, 316] on input "text" at bounding box center [307, 314] width 154 height 19
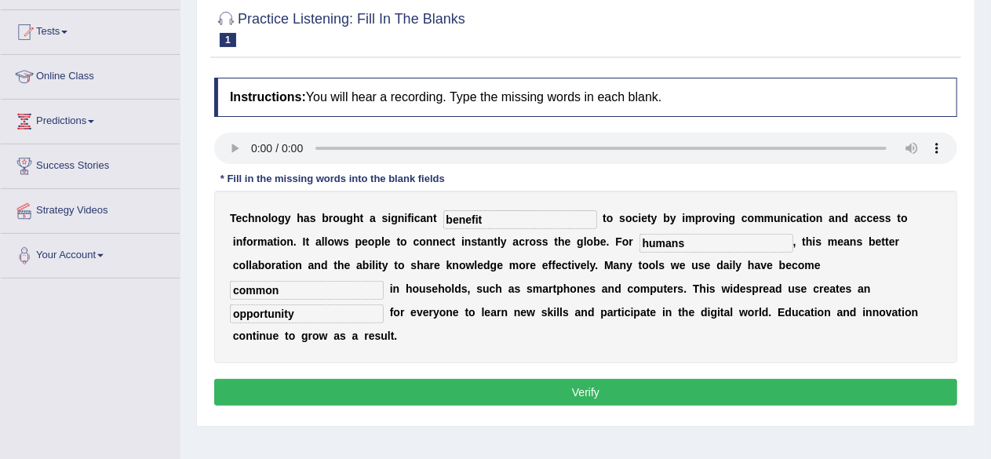
drag, startPoint x: 306, startPoint y: 308, endPoint x: 160, endPoint y: 319, distance: 146.5
click at [160, 319] on div "Toggle navigation Home Practice Questions Speaking Practice Read Aloud Repeat S…" at bounding box center [495, 251] width 991 height 816
type input "opportunity"
click at [339, 310] on input "opportunity" at bounding box center [307, 314] width 154 height 19
click at [483, 334] on div "T e c h n o l o g y h a s b r o u g h t a s i g n i f i c a n t benefit t o s o…" at bounding box center [585, 277] width 743 height 173
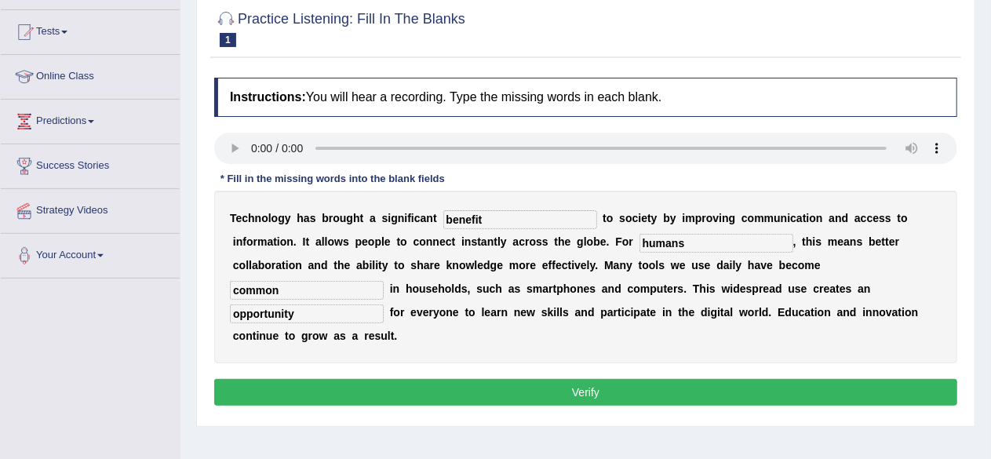
click at [559, 387] on button "Verify" at bounding box center [585, 392] width 743 height 27
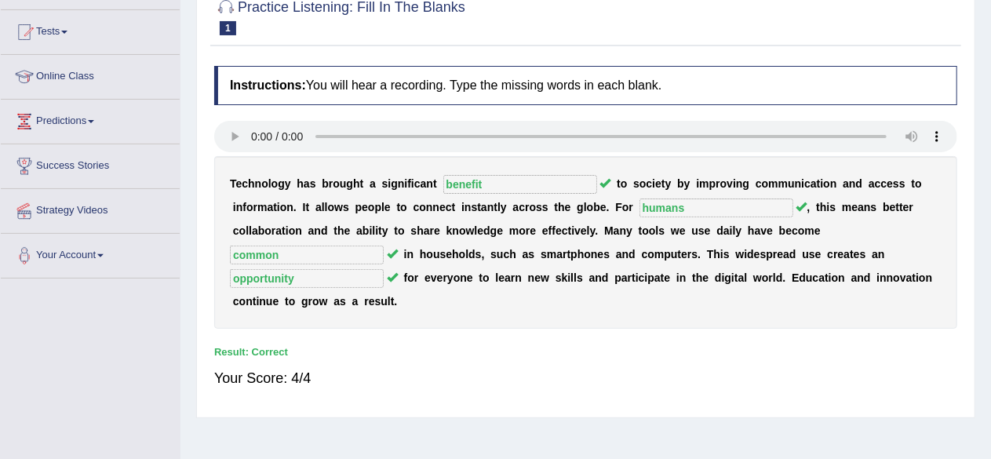
click at [521, 323] on div "T e c h n o l o g y h a s b r o u g h t a s i g n i f i c a n t benefit t o s o…" at bounding box center [585, 242] width 743 height 173
click at [502, 298] on div "T e c h n o l o g y h a s b r o u g h t a s i g n i f i c a n t benefit t o s o…" at bounding box center [585, 242] width 743 height 173
click at [333, 266] on div "T e c h n o l o g y h a s b r o u g h t a s i g n i f i c a n t benefit t o s o…" at bounding box center [585, 242] width 743 height 173
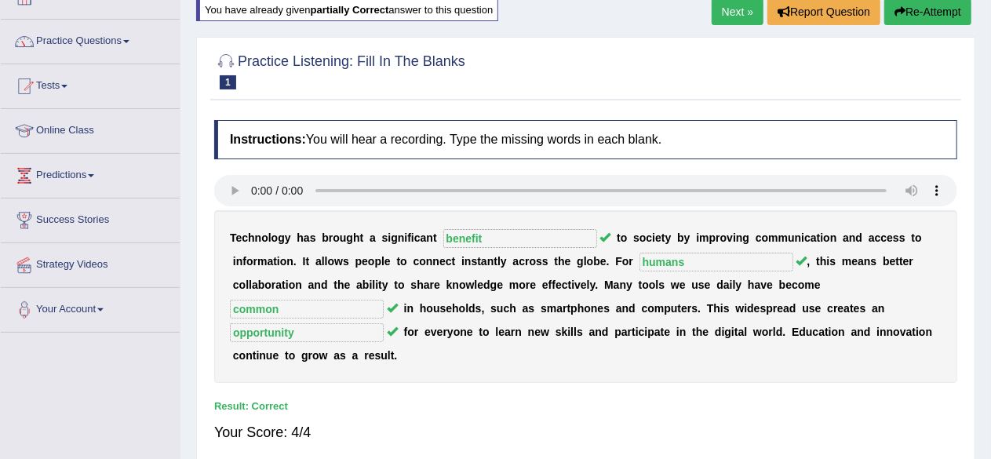
scroll to position [78, 0]
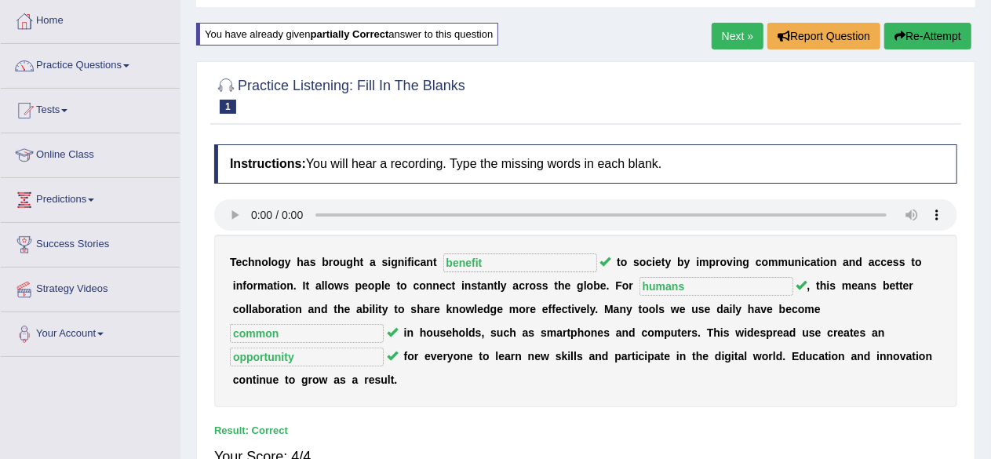
click at [732, 37] on link "Next »" at bounding box center [738, 36] width 52 height 27
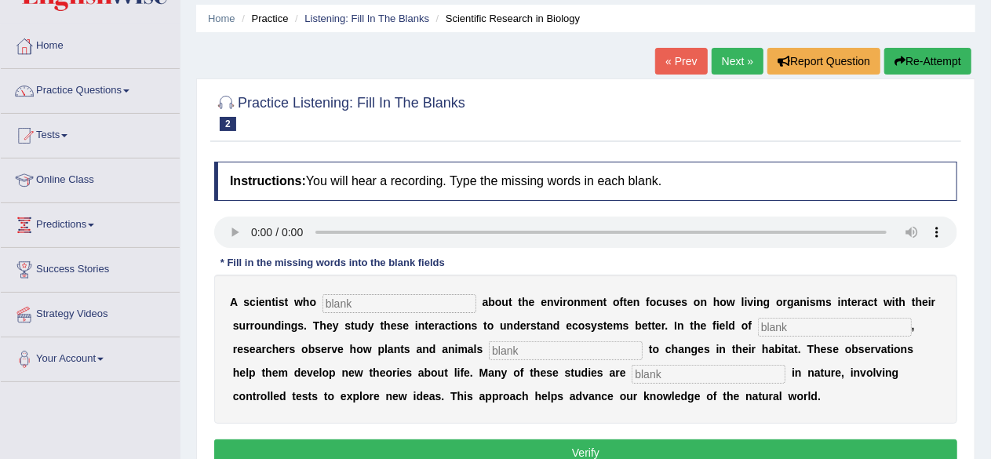
scroll to position [78, 0]
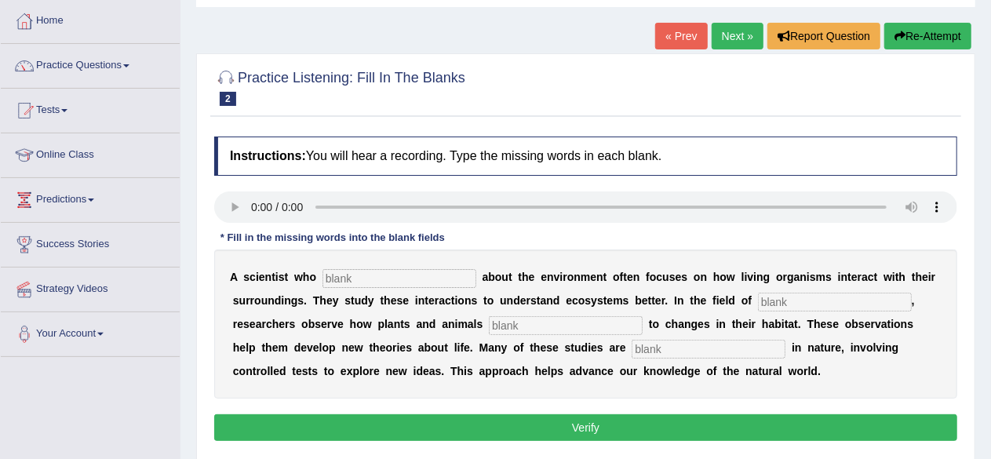
click at [381, 281] on input "text" at bounding box center [400, 278] width 154 height 19
click at [414, 278] on input "text" at bounding box center [400, 278] width 154 height 19
type input "cares"
click at [804, 296] on input "text" at bounding box center [835, 302] width 154 height 19
type input "byilogy"
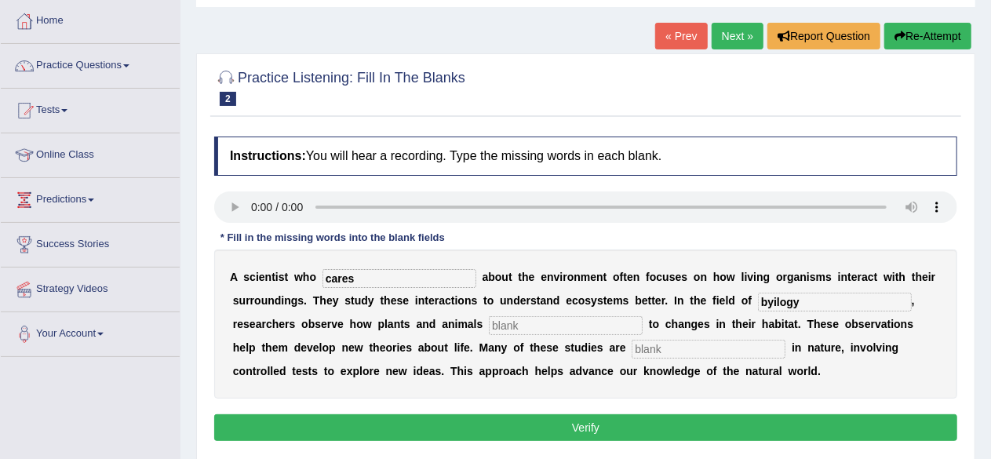
click at [632, 352] on input "text" at bounding box center [709, 349] width 154 height 19
click at [632, 348] on input "epremental" at bounding box center [709, 349] width 154 height 19
drag, startPoint x: 684, startPoint y: 347, endPoint x: 562, endPoint y: 319, distance: 125.5
click at [562, 319] on div "A s c i e n t i s t w h o cares a b o u t t h e e n v i r o n m e n t o f t e n…" at bounding box center [585, 324] width 743 height 149
click at [688, 342] on input "expremental" at bounding box center [709, 349] width 154 height 19
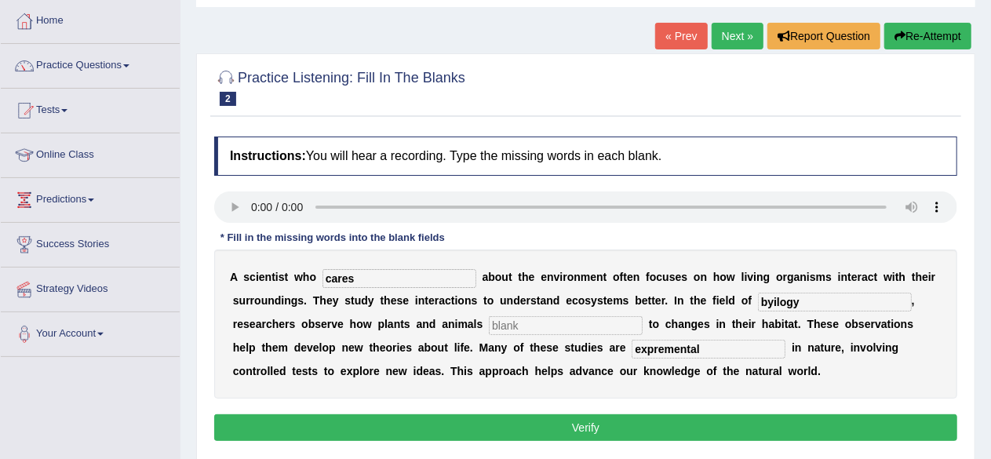
drag, startPoint x: 689, startPoint y: 343, endPoint x: 512, endPoint y: 351, distance: 177.5
click at [512, 351] on div "A s c i e n t i s t w h o cares a b o u t t h e e n v i r o n m e n t o f t e n…" at bounding box center [585, 324] width 743 height 149
paste input "eri"
type input "experimental"
drag, startPoint x: 811, startPoint y: 302, endPoint x: 673, endPoint y: 332, distance: 140.5
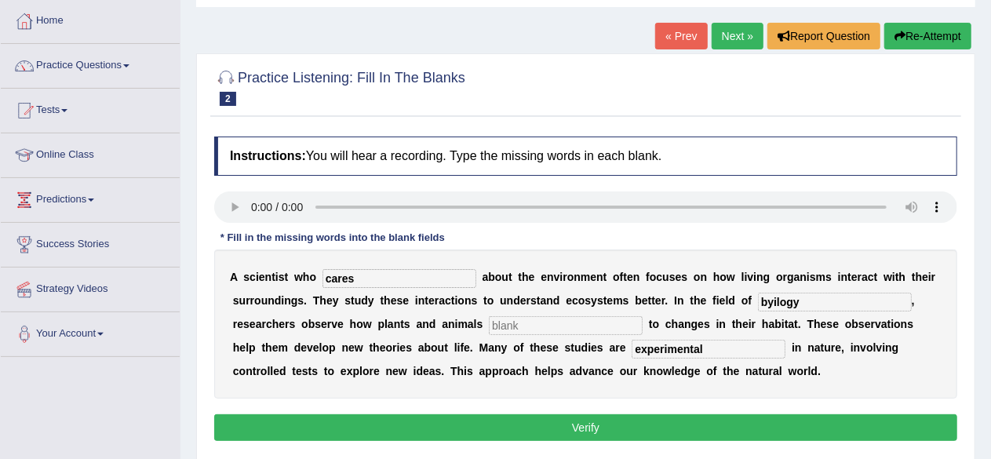
click at [673, 332] on div "A s c i e n t i s t w h o cares a b o u t t h e e n v i r o n m e n t o f t e n…" at bounding box center [585, 324] width 743 height 149
paste input "io"
type input "biology"
click at [372, 276] on input "cares" at bounding box center [400, 278] width 154 height 19
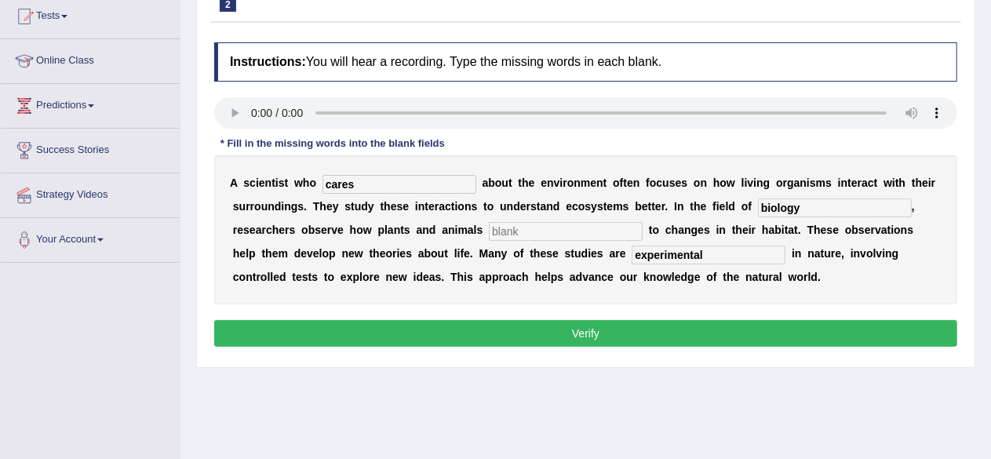
scroll to position [235, 0]
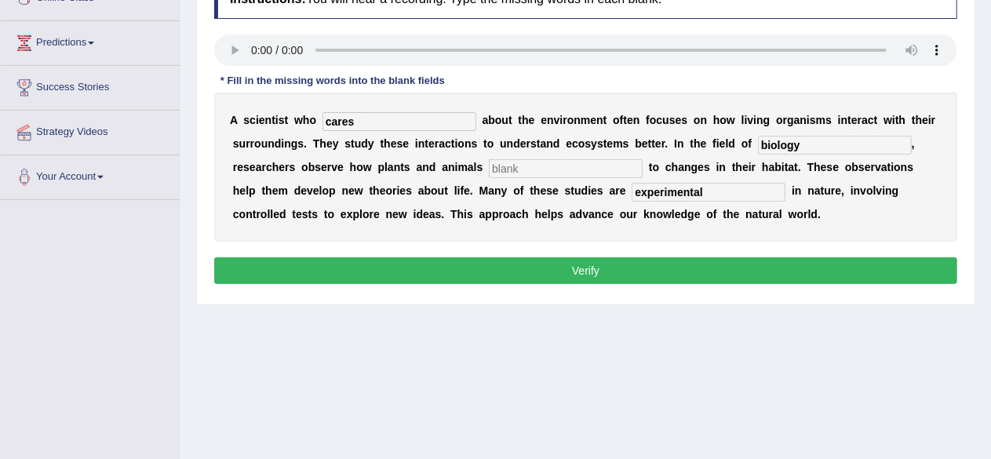
click at [524, 170] on input "text" at bounding box center [566, 168] width 154 height 19
type input "respond"
click at [553, 272] on button "Verify" at bounding box center [585, 270] width 743 height 27
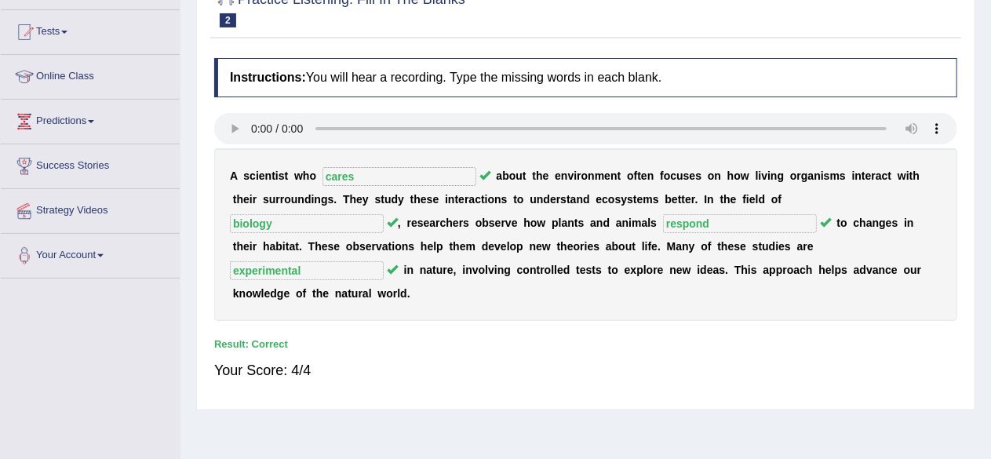
scroll to position [78, 0]
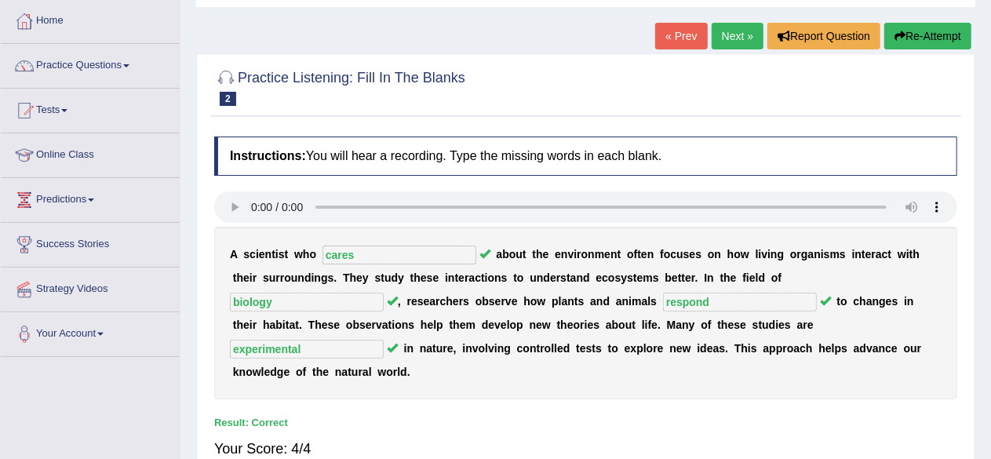
click at [727, 34] on link "Next »" at bounding box center [738, 36] width 52 height 27
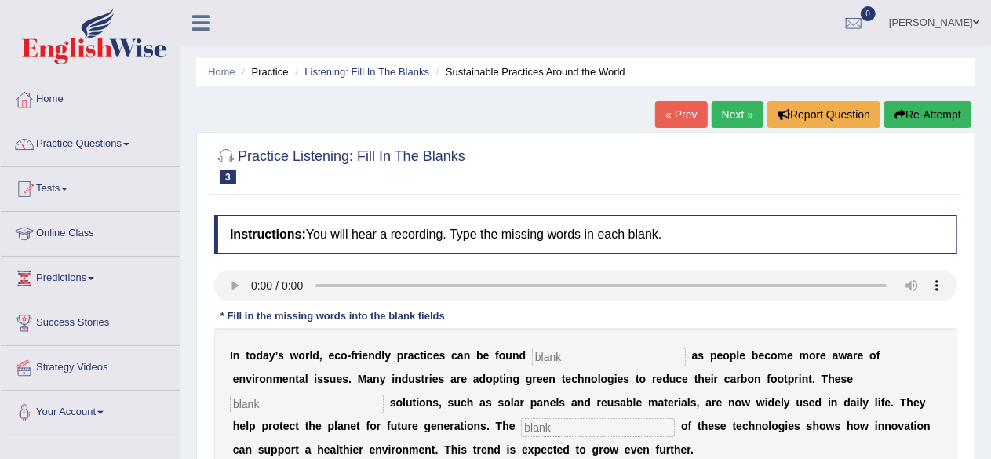
scroll to position [78, 0]
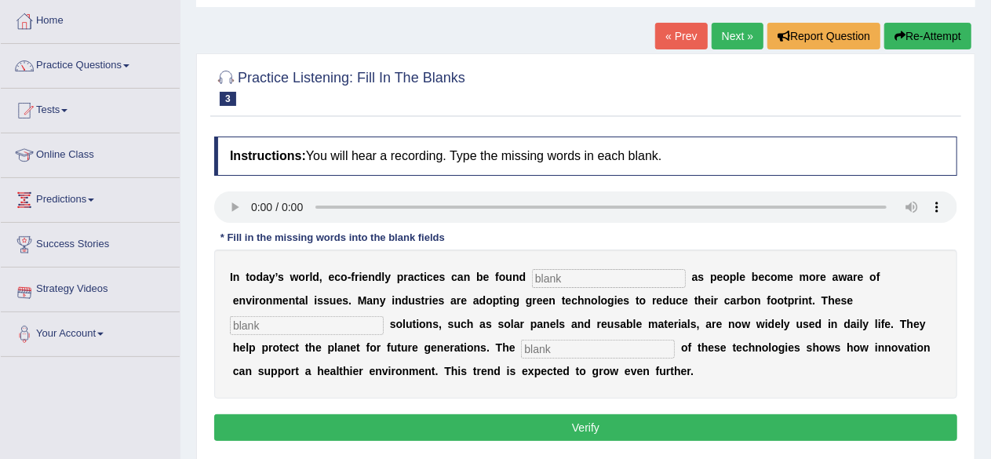
click at [607, 279] on input "text" at bounding box center [609, 278] width 154 height 19
type input "everywhere"
click at [283, 323] on input "text" at bounding box center [307, 325] width 154 height 19
type input "sustaainable"
click at [555, 343] on input "text" at bounding box center [598, 349] width 154 height 19
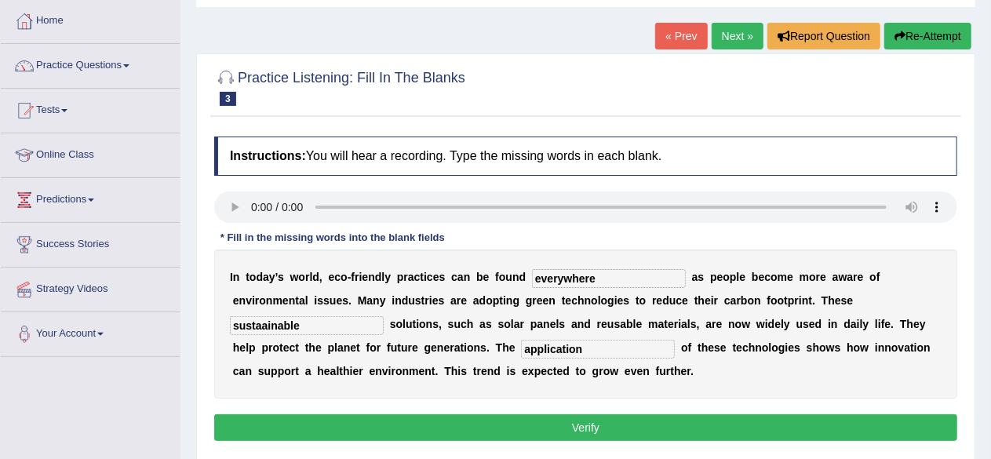
type input "application"
click at [587, 425] on button "Verify" at bounding box center [585, 427] width 743 height 27
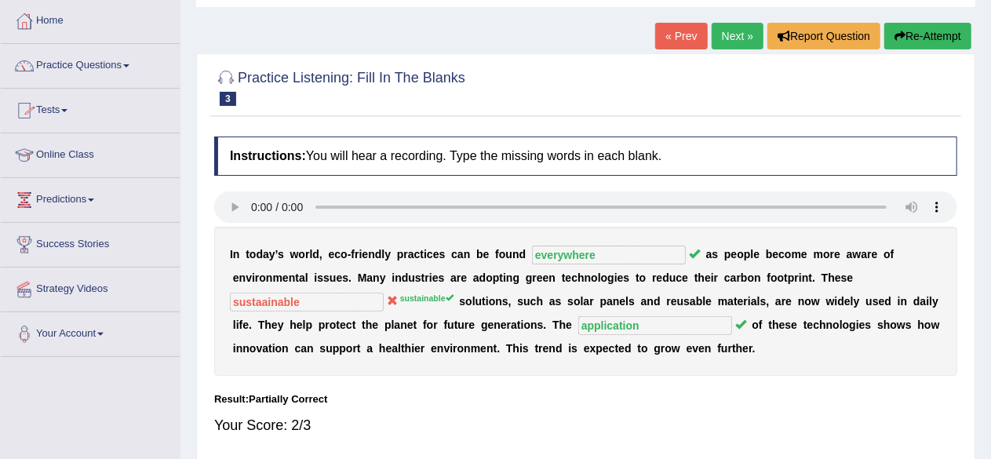
click at [127, 63] on link "Practice Questions" at bounding box center [90, 63] width 179 height 39
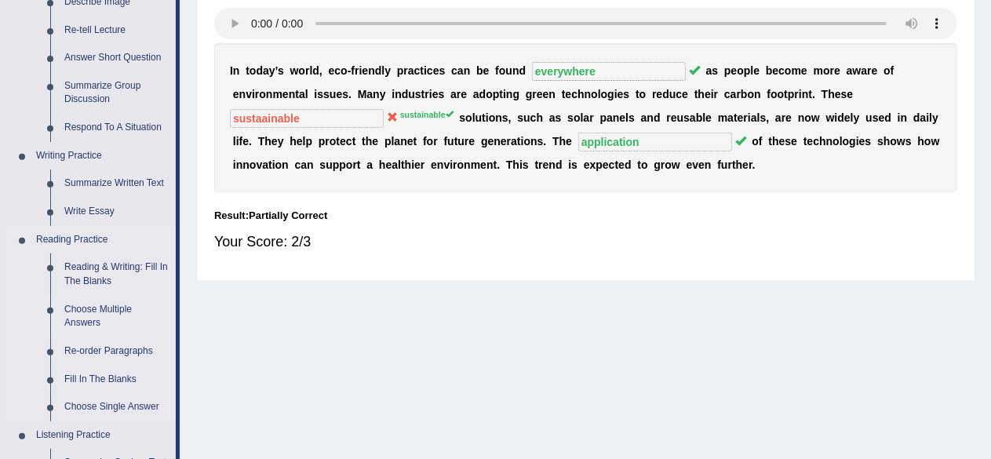
scroll to position [314, 0]
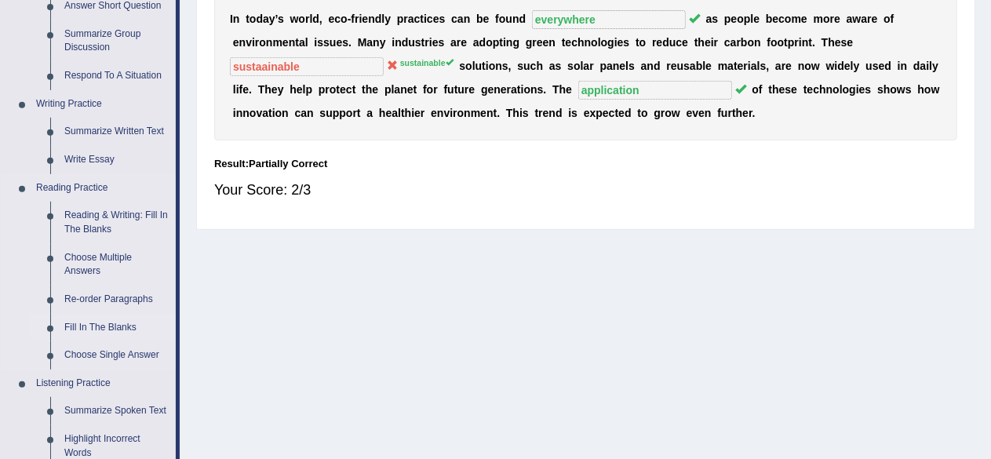
click at [108, 321] on link "Fill In The Blanks" at bounding box center [116, 328] width 119 height 28
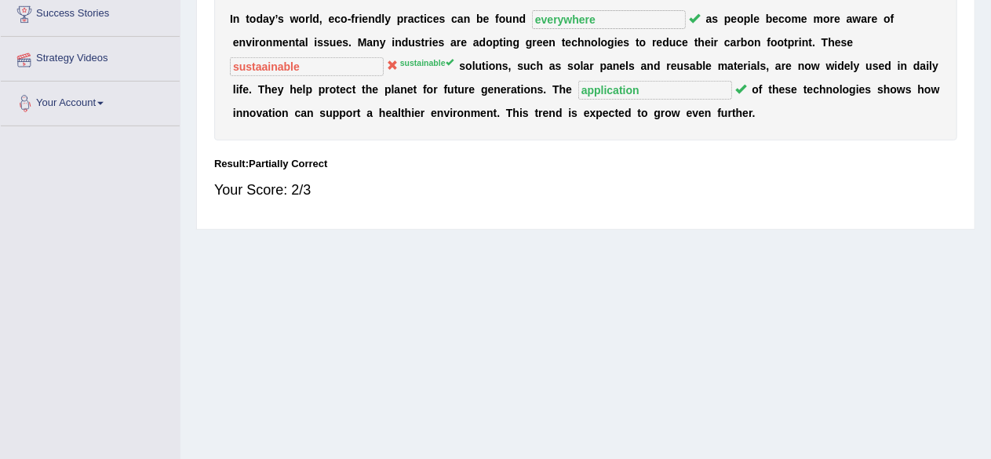
scroll to position [344, 0]
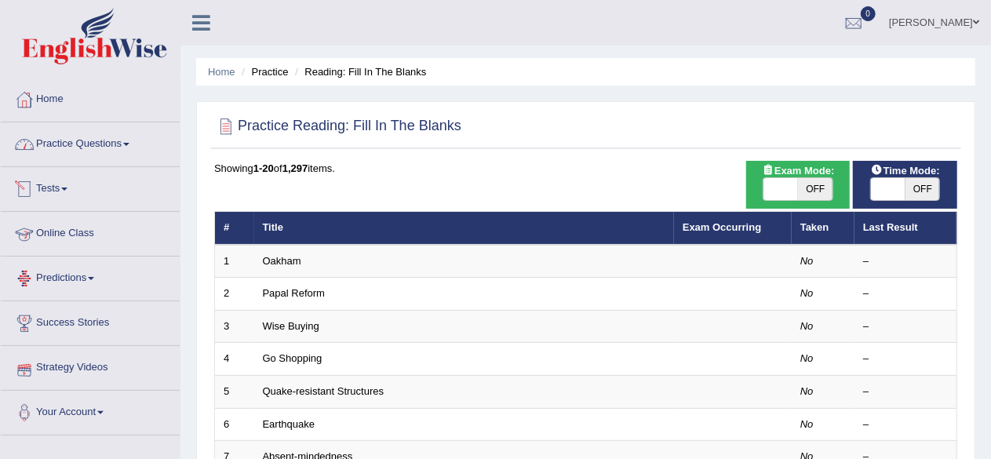
click at [104, 139] on link "Practice Questions" at bounding box center [90, 141] width 179 height 39
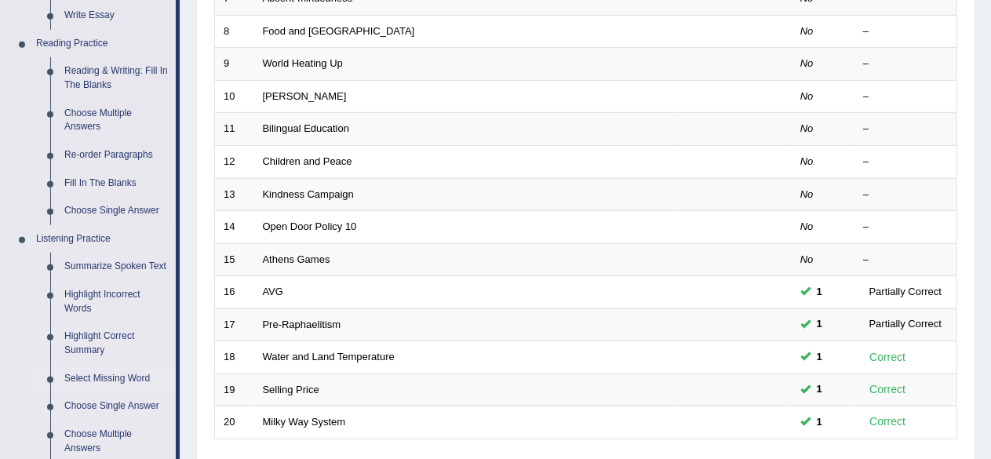
scroll to position [549, 0]
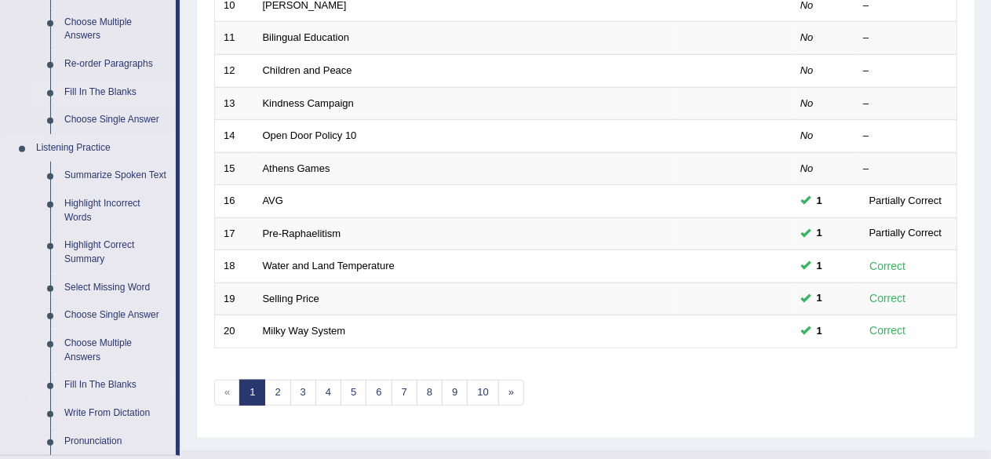
click at [102, 381] on link "Fill In The Blanks" at bounding box center [116, 385] width 119 height 28
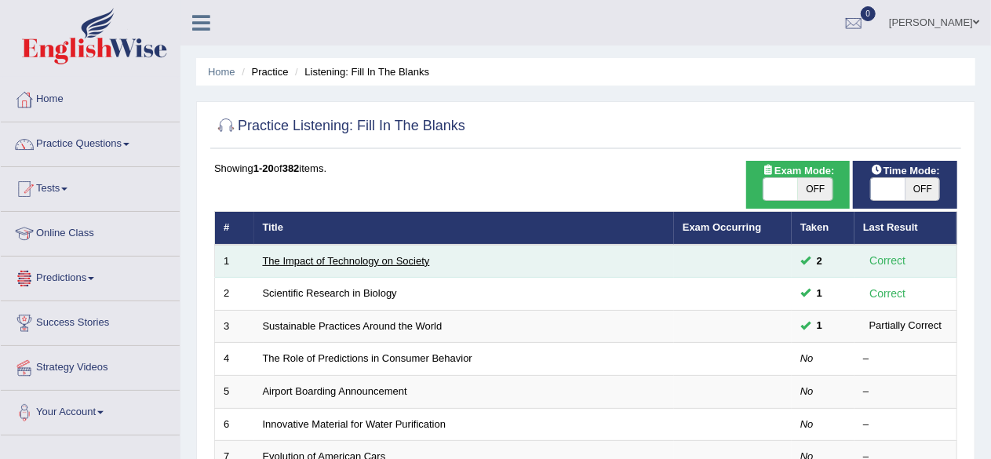
click at [337, 258] on link "The Impact of Technology on Society" at bounding box center [346, 261] width 167 height 12
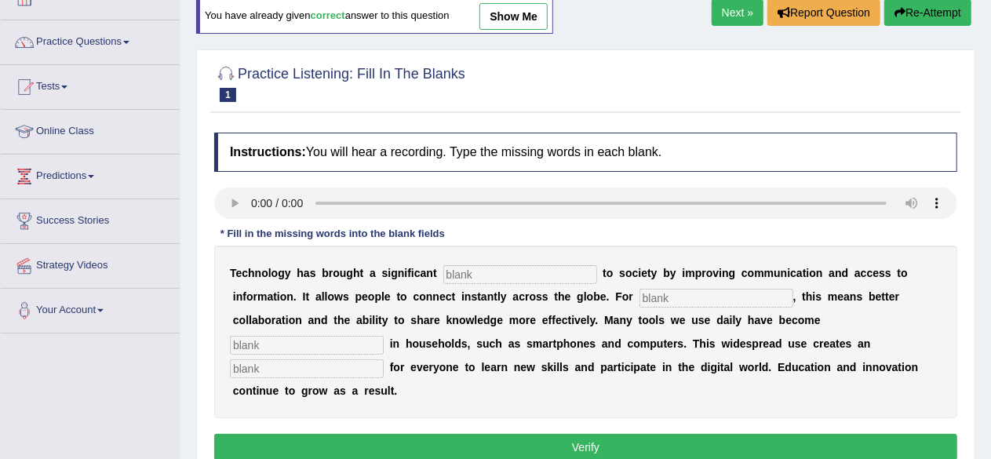
scroll to position [78, 0]
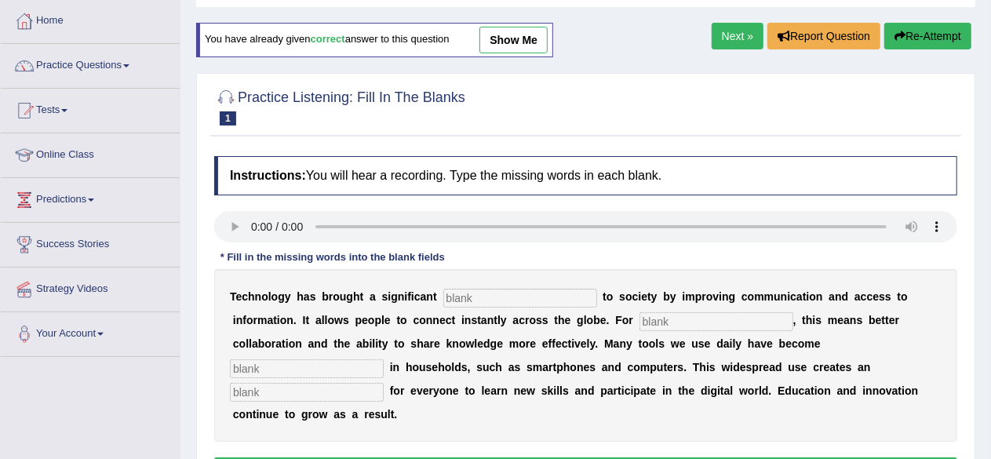
click at [500, 38] on link "show me" at bounding box center [514, 40] width 68 height 27
type input "benefit"
type input "humans"
type input "common"
type input "opportunity"
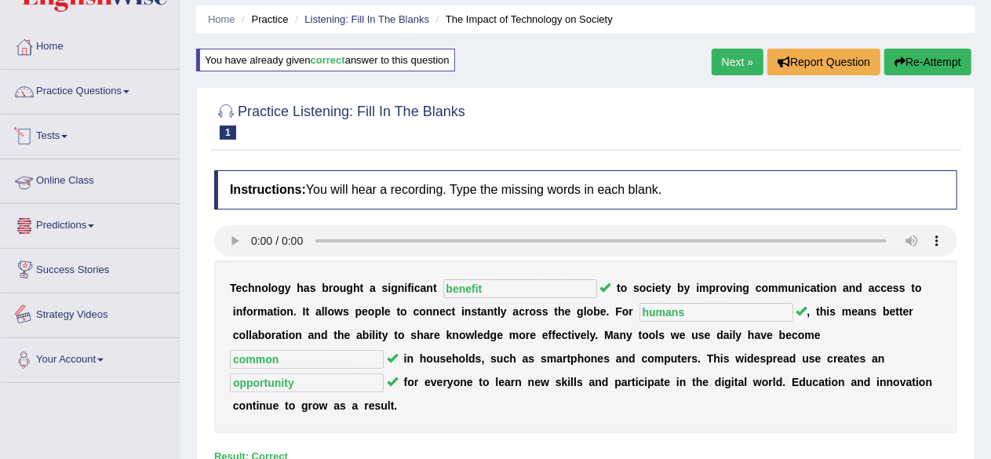
scroll to position [0, 0]
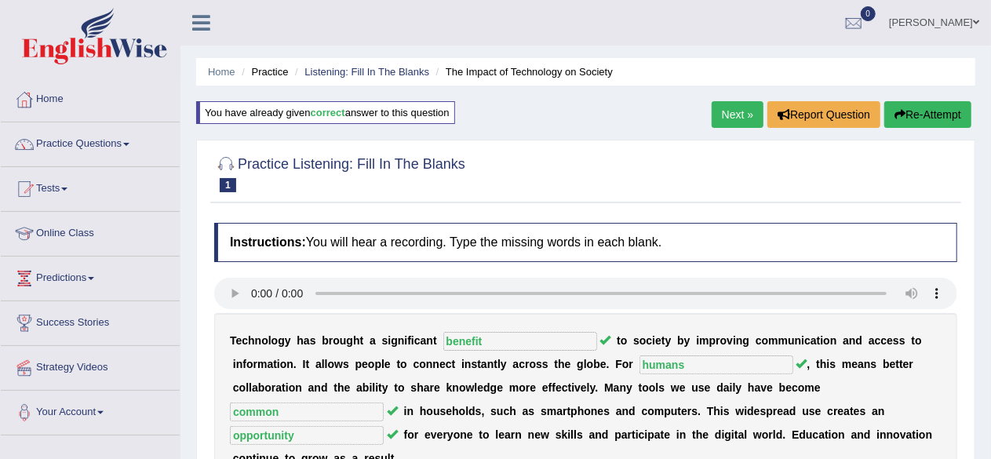
click at [725, 111] on link "Next »" at bounding box center [738, 114] width 52 height 27
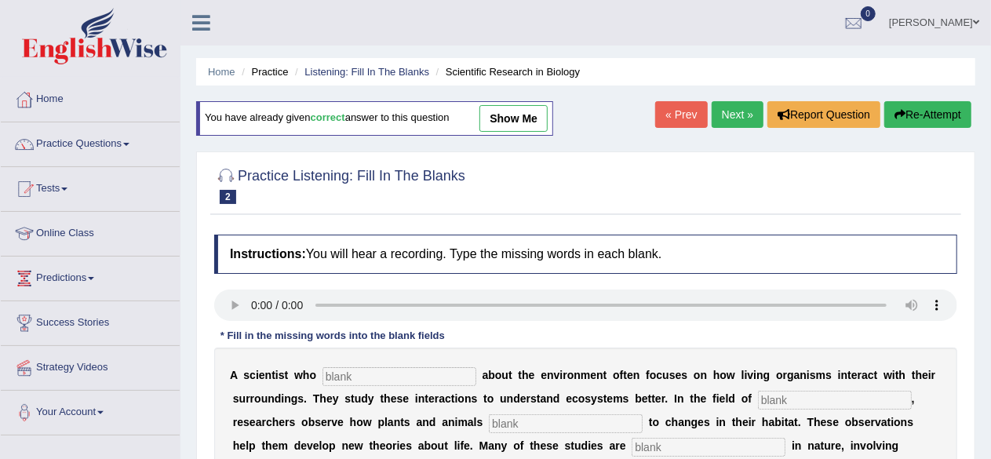
click at [529, 114] on link "show me" at bounding box center [514, 118] width 68 height 27
type input "cares"
type input "biology"
type input "respond"
type input "experimental"
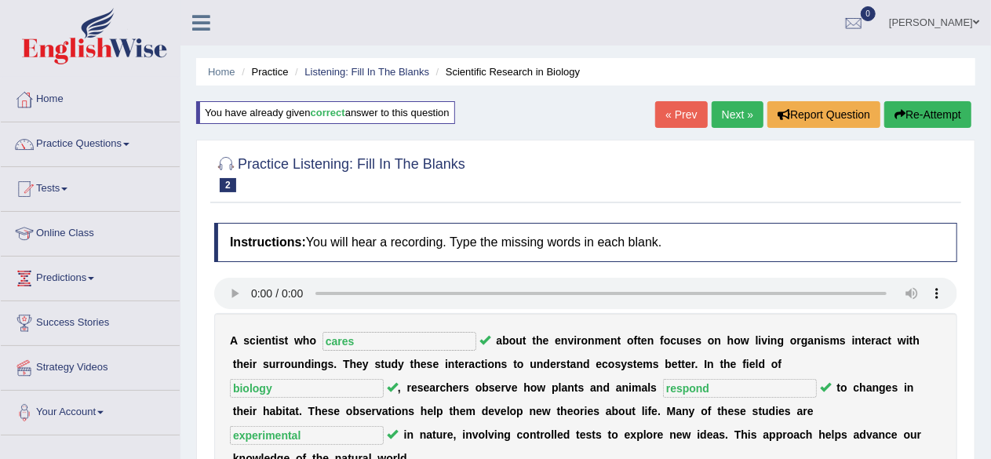
click at [735, 120] on link "Next »" at bounding box center [738, 114] width 52 height 27
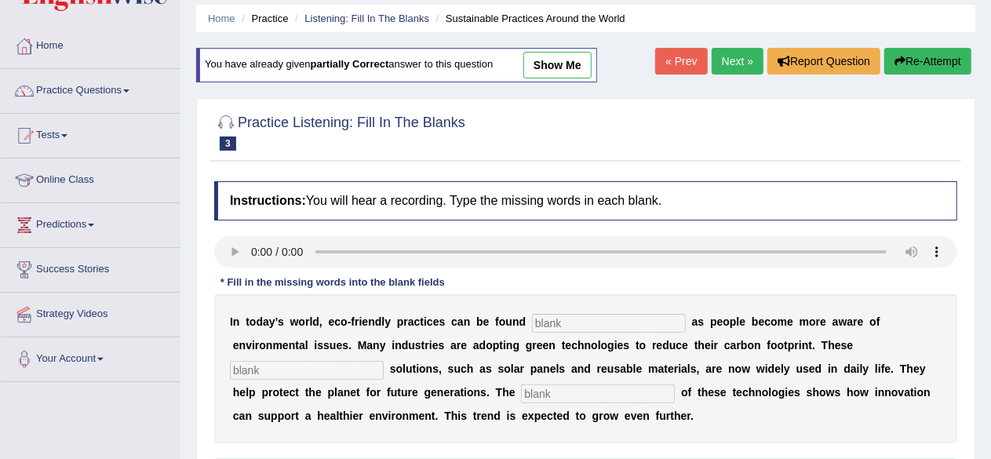
scroll to position [78, 0]
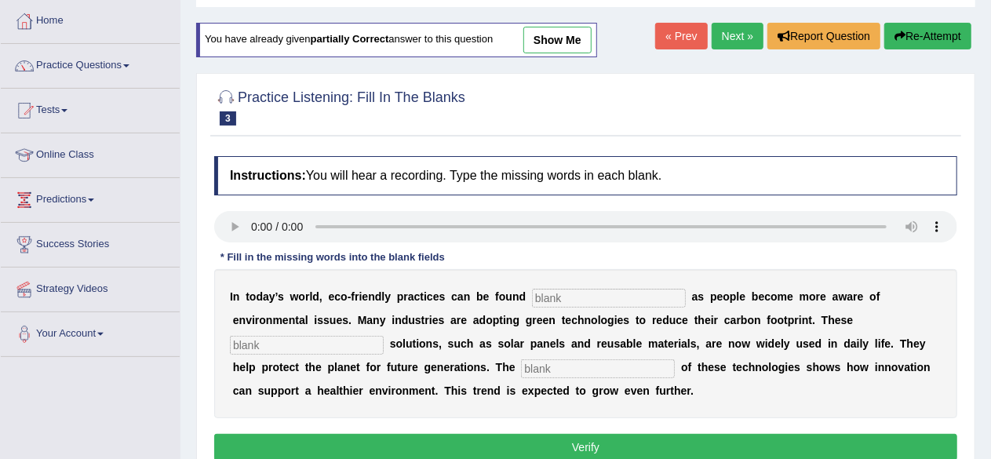
click at [545, 35] on link "show me" at bounding box center [557, 40] width 68 height 27
type input "everywhere"
type input "sustaainable"
type input "application"
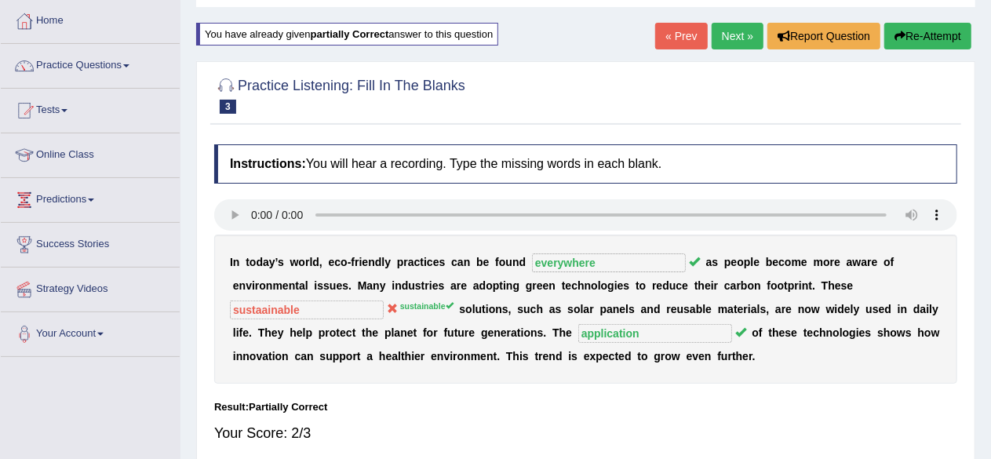
click at [907, 35] on button "Re-Attempt" at bounding box center [928, 36] width 87 height 27
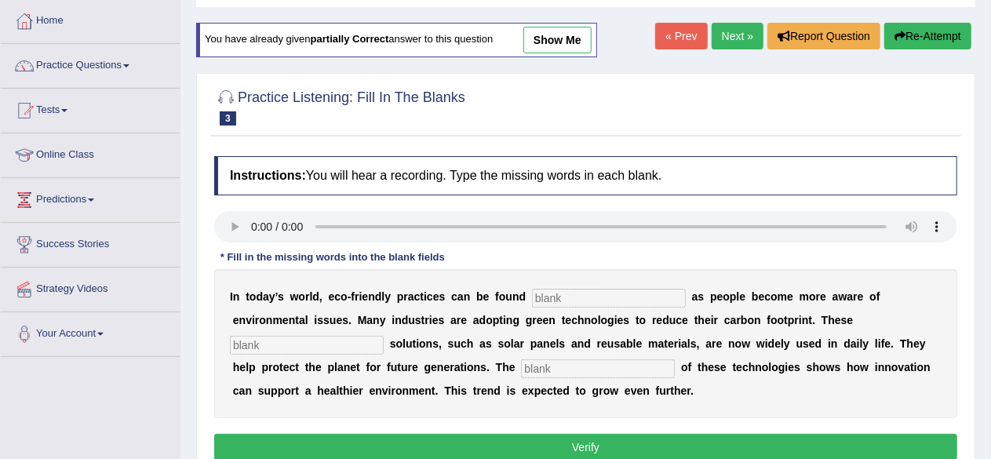
click at [607, 298] on input "text" at bounding box center [609, 298] width 154 height 19
type input "everywhere"
click at [278, 339] on input "text" at bounding box center [307, 345] width 154 height 19
type input "sustainable"
click at [550, 359] on input "text" at bounding box center [598, 368] width 154 height 19
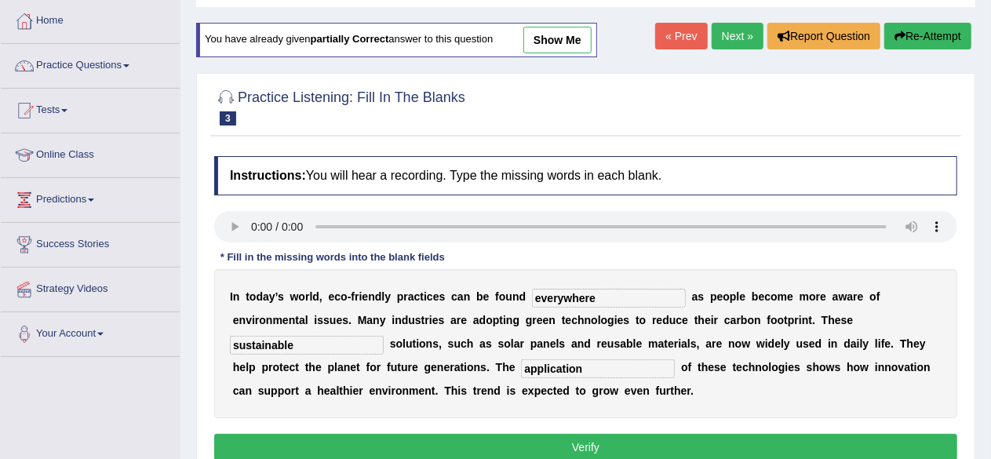
type input "application"
click at [453, 326] on div "I n t o d a y ’ s w o r l d , e c o - f r i e n d l y p r a c t i c e s c a n b…" at bounding box center [585, 343] width 743 height 149
click at [598, 437] on button "Verify" at bounding box center [585, 447] width 743 height 27
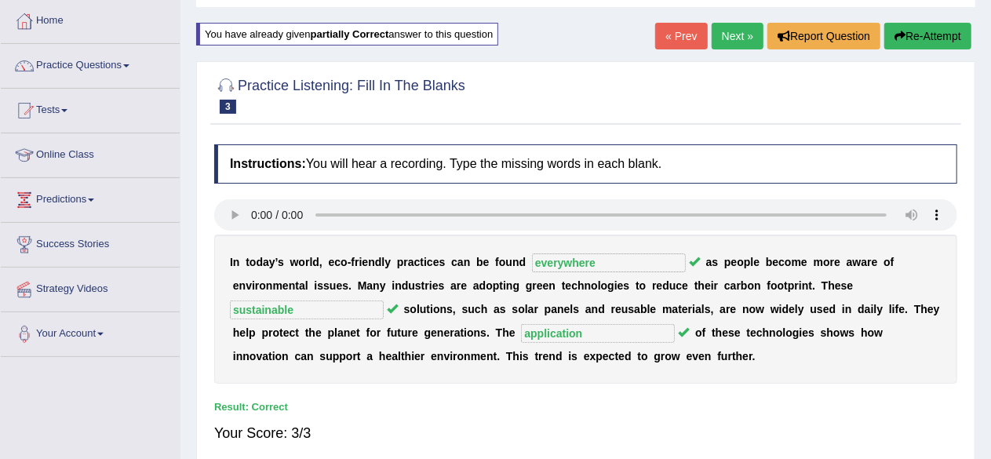
click at [737, 29] on link "Next »" at bounding box center [738, 36] width 52 height 27
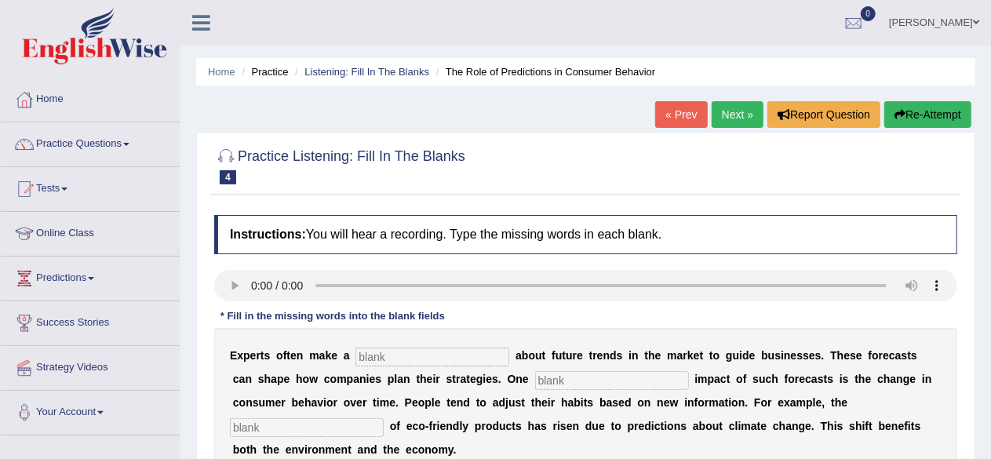
scroll to position [78, 0]
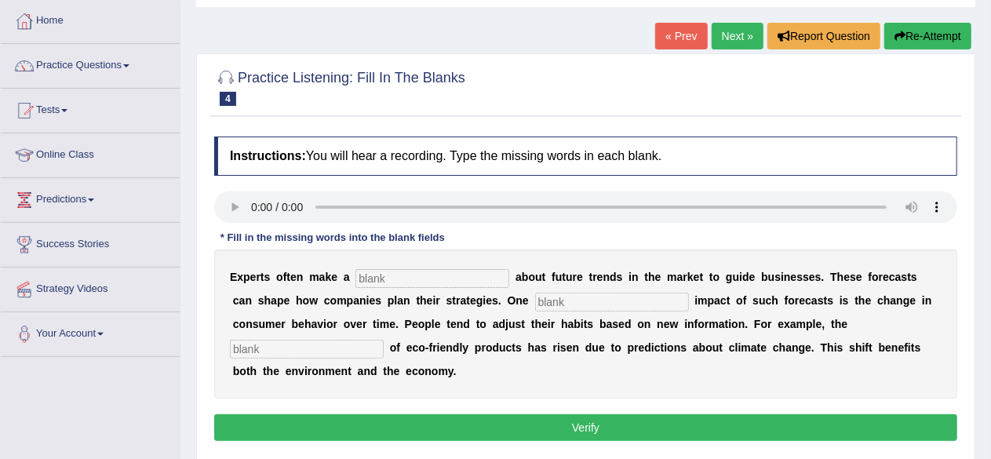
click at [451, 275] on input "text" at bounding box center [433, 278] width 154 height 19
click at [404, 276] on input "text" at bounding box center [433, 278] width 154 height 19
type input "prediction"
click at [566, 299] on input "text" at bounding box center [612, 302] width 154 height 19
type input "profound"
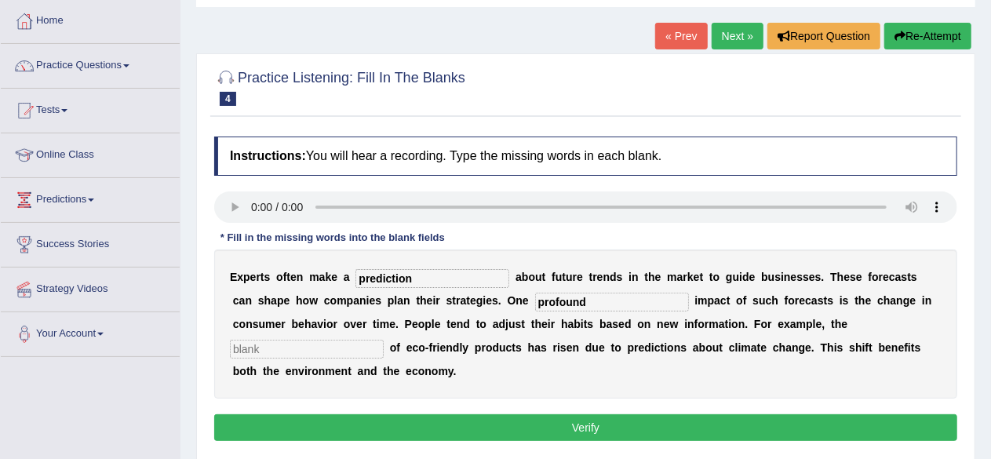
click at [298, 337] on div "E x p e r t s o f t e n m a k e a prediction a b o u t f u t u r e t r e n d s …" at bounding box center [585, 324] width 743 height 149
click at [292, 352] on input "text" at bounding box center [307, 349] width 154 height 19
type input "consumption"
click at [516, 418] on button "Verify" at bounding box center [585, 427] width 743 height 27
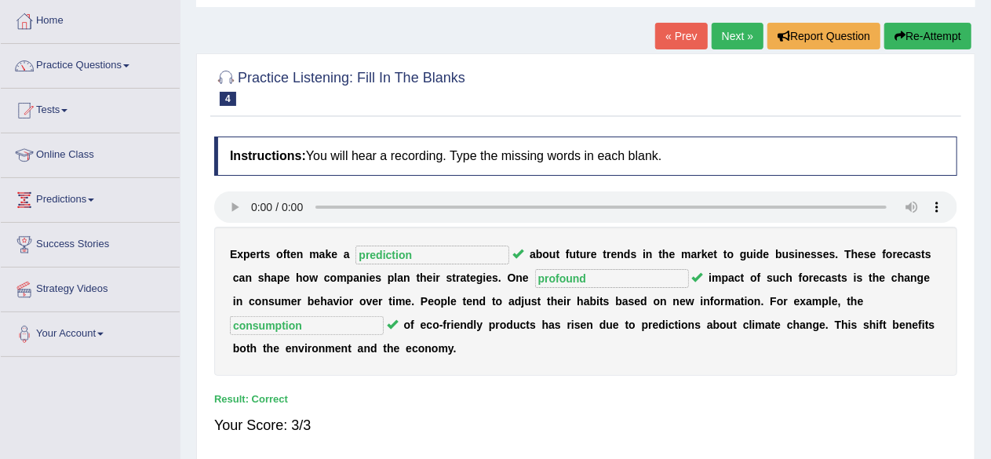
click at [733, 35] on link "Next »" at bounding box center [738, 36] width 52 height 27
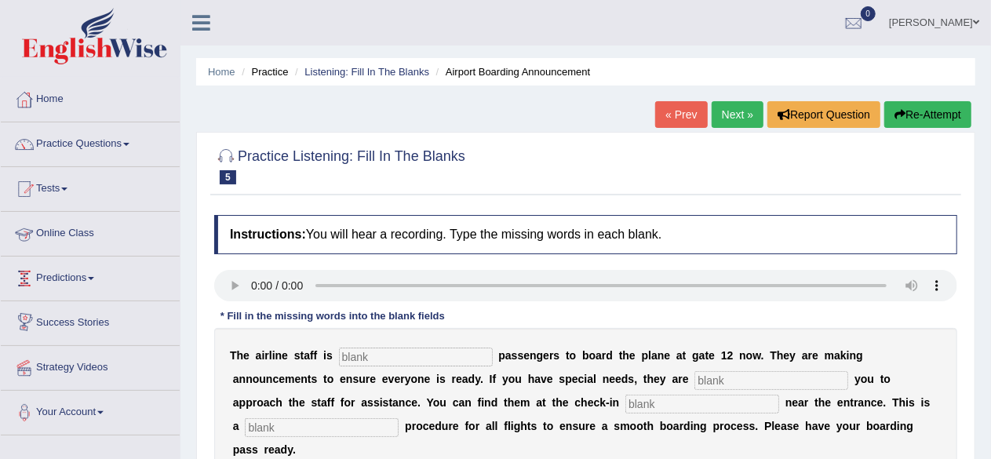
click at [374, 352] on input "text" at bounding box center [416, 357] width 154 height 19
type input "inviting"
click at [727, 379] on input "text" at bounding box center [772, 380] width 154 height 19
type input "requiring"
click at [657, 404] on input "text" at bounding box center [703, 404] width 154 height 19
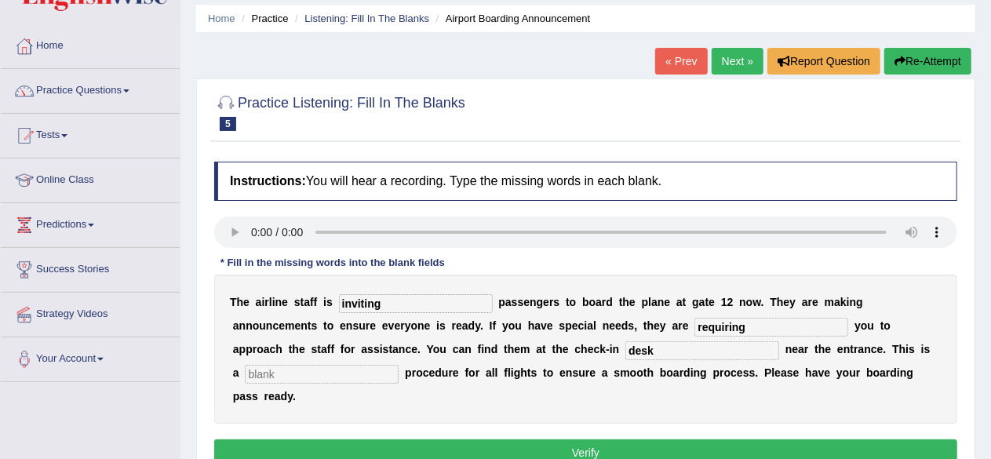
scroll to position [78, 0]
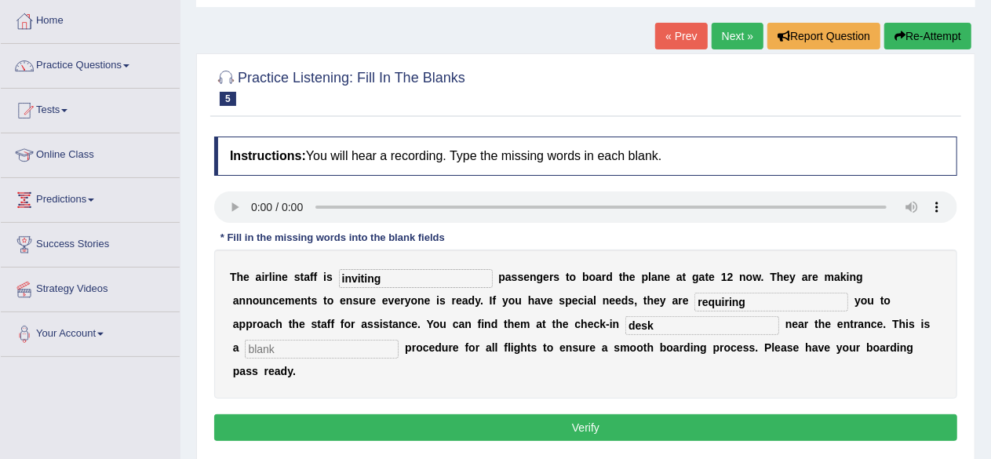
type input "desk"
drag, startPoint x: 255, startPoint y: 349, endPoint x: 316, endPoint y: 246, distance: 119.9
click at [255, 348] on input "text" at bounding box center [322, 349] width 154 height 19
type input "regular"
click at [585, 429] on button "Verify" at bounding box center [585, 427] width 743 height 27
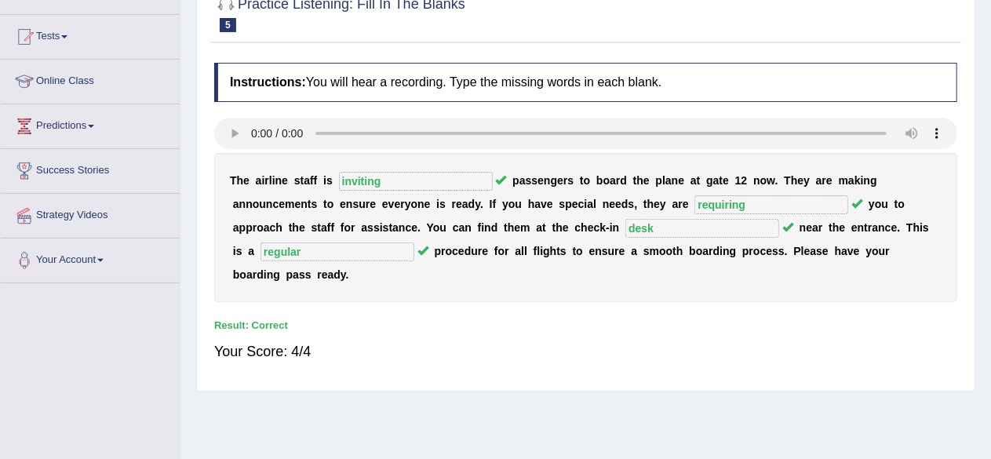
scroll to position [0, 0]
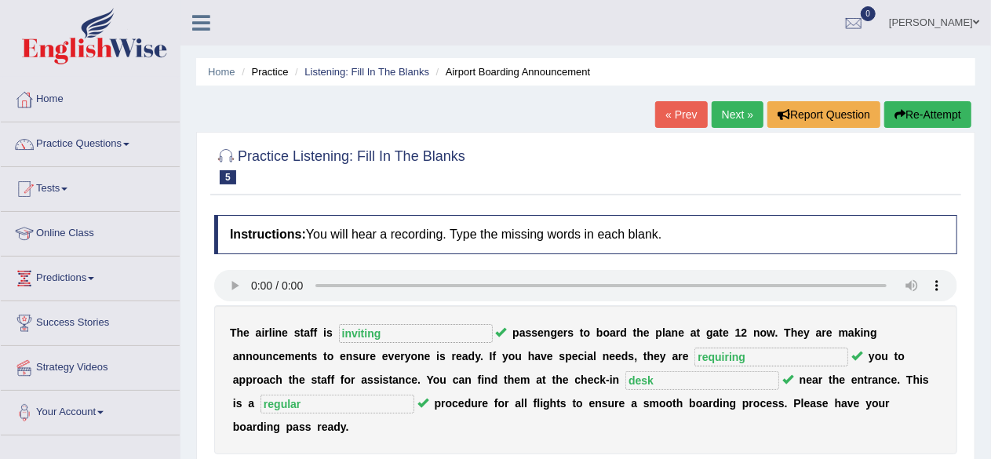
click at [727, 121] on link "Next »" at bounding box center [738, 114] width 52 height 27
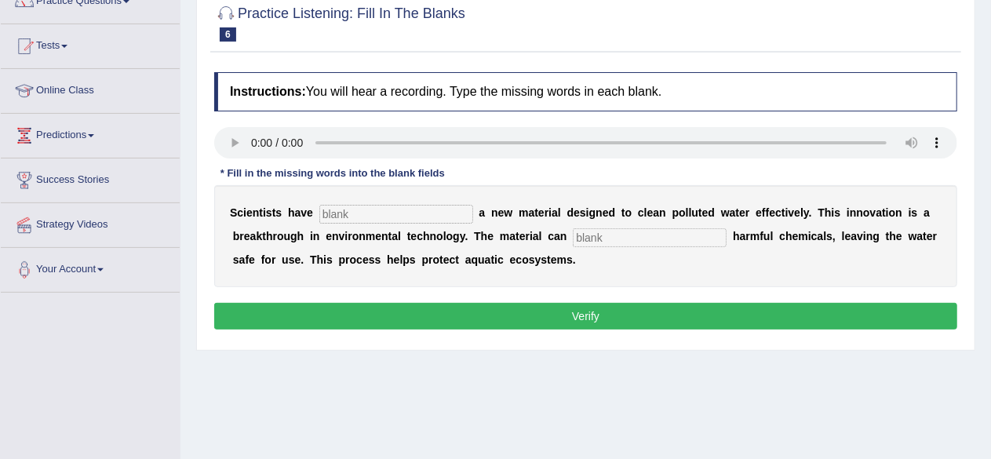
scroll to position [157, 0]
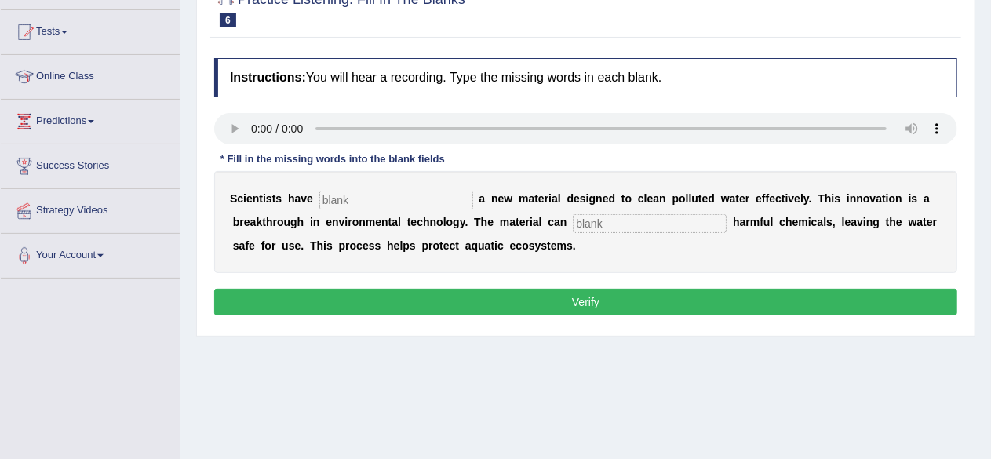
click at [599, 225] on input "text" at bounding box center [650, 223] width 154 height 19
click at [399, 194] on input "text" at bounding box center [396, 200] width 154 height 19
type input "made"
click at [625, 221] on input "text" at bounding box center [650, 223] width 154 height 19
type input "absorb"
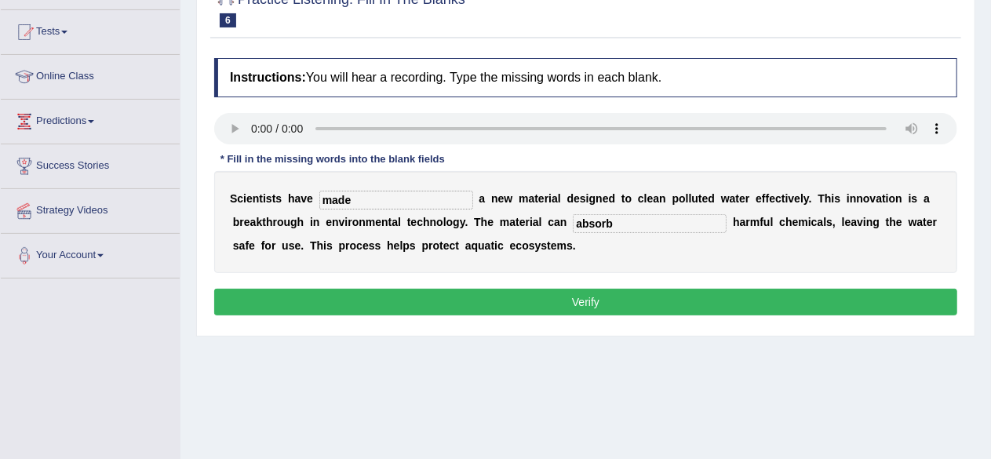
click at [725, 246] on div "S c i e n t i s t s h a v e made a n e w m a t e r i a l d e s i g n e d t o c …" at bounding box center [585, 222] width 743 height 102
click at [640, 301] on button "Verify" at bounding box center [585, 302] width 743 height 27
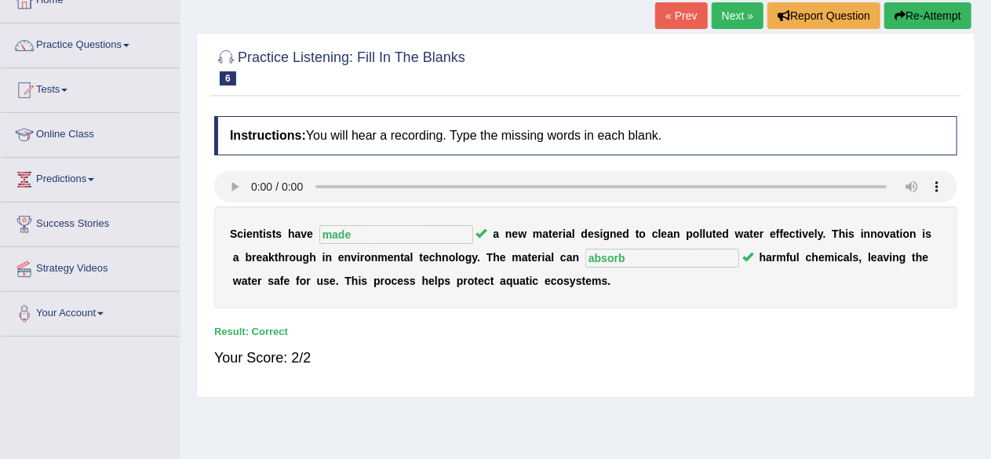
scroll to position [0, 0]
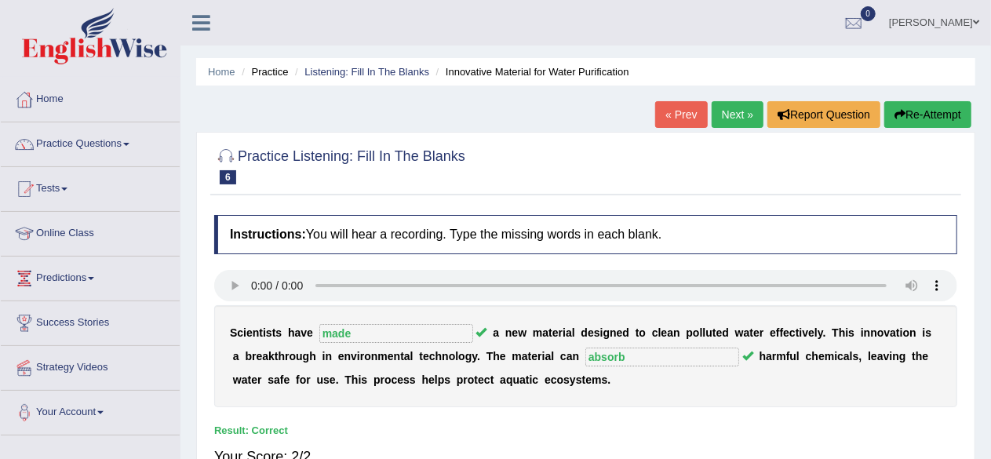
click at [740, 119] on link "Next »" at bounding box center [738, 114] width 52 height 27
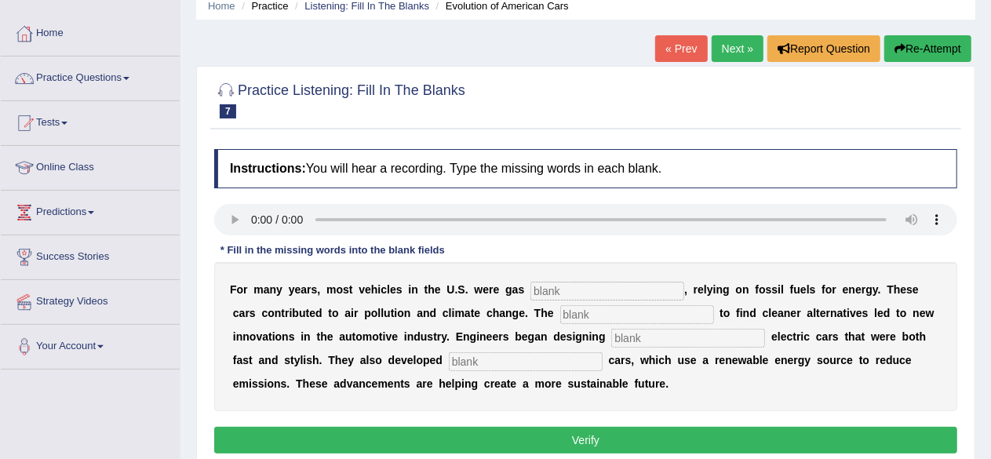
scroll to position [235, 0]
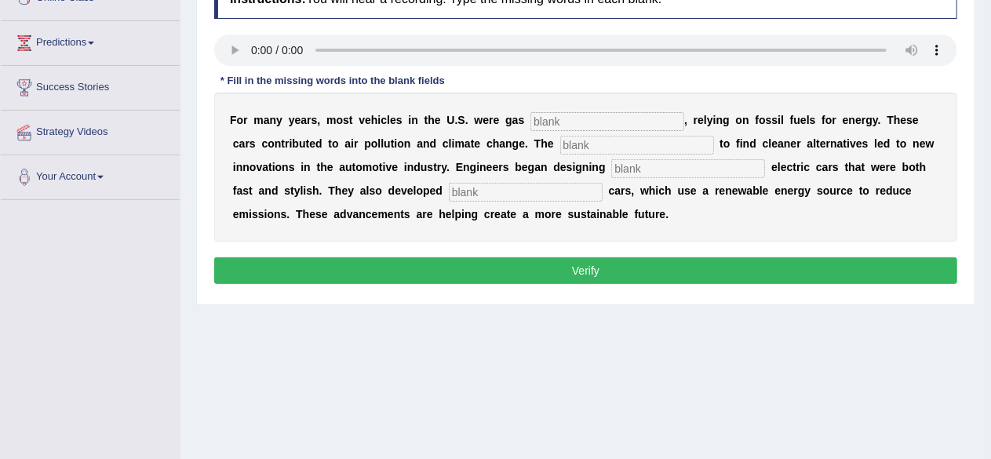
click at [585, 112] on input "text" at bounding box center [608, 121] width 154 height 19
type input "power"
click at [585, 142] on input "text" at bounding box center [637, 145] width 154 height 19
type input "urgency"
click at [647, 159] on input "text" at bounding box center [688, 168] width 154 height 19
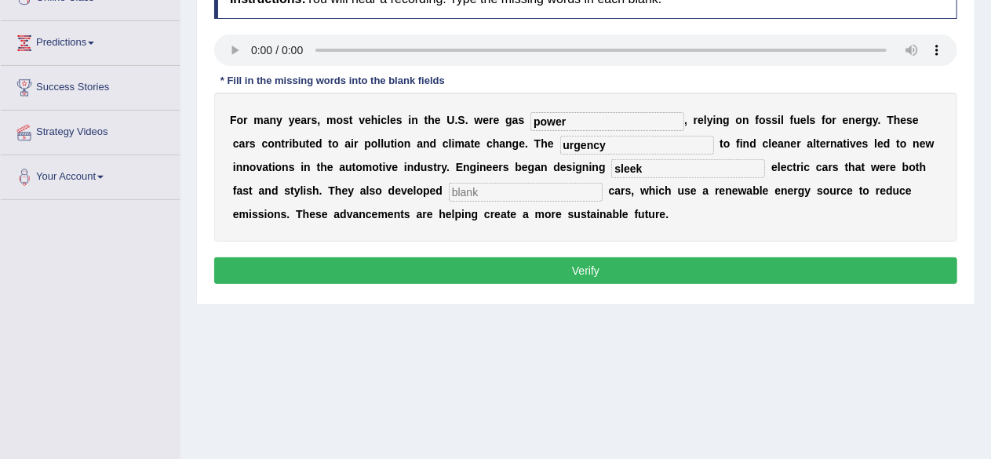
type input "sleek"
click at [472, 192] on input "text" at bounding box center [526, 192] width 154 height 19
type input "hydrogen"
click at [607, 271] on button "Verify" at bounding box center [585, 270] width 743 height 27
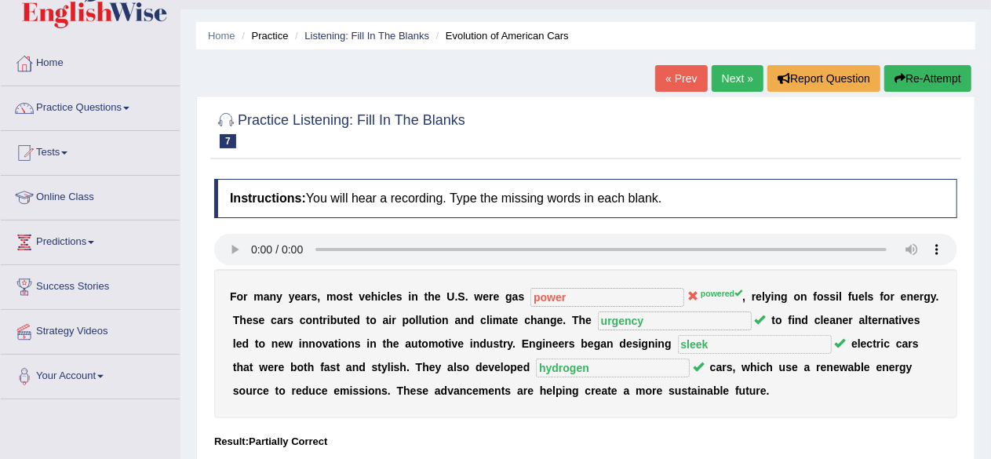
scroll to position [0, 0]
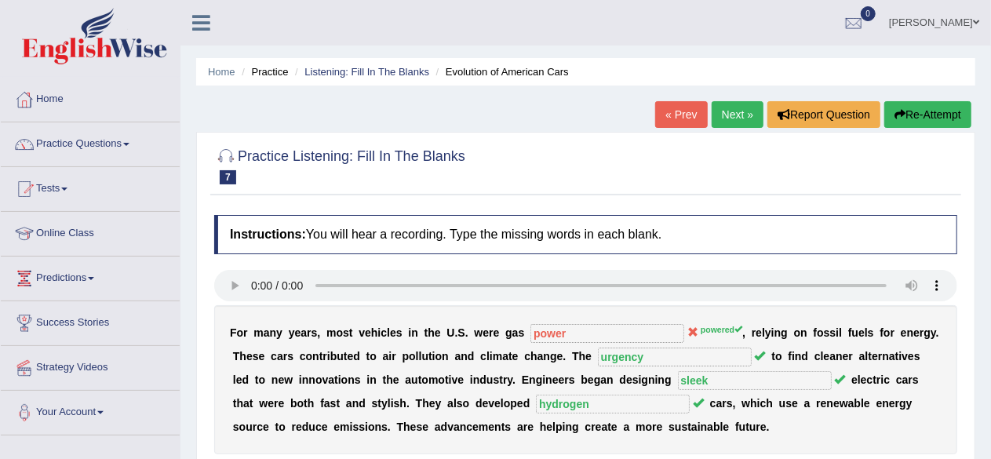
click at [731, 113] on link "Next »" at bounding box center [738, 114] width 52 height 27
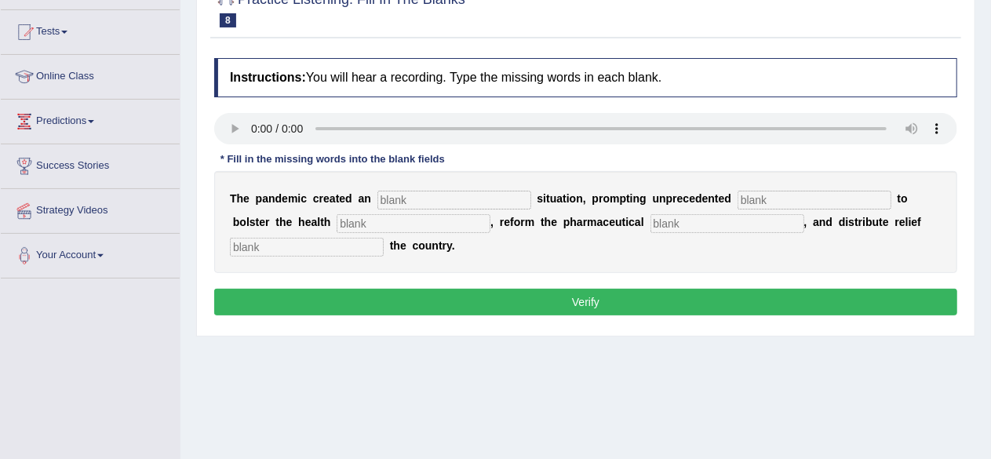
scroll to position [157, 0]
click at [800, 202] on input "text" at bounding box center [815, 200] width 154 height 19
click at [686, 224] on input "text" at bounding box center [728, 223] width 154 height 19
click at [466, 196] on input "text" at bounding box center [455, 200] width 154 height 19
type input "urgent"
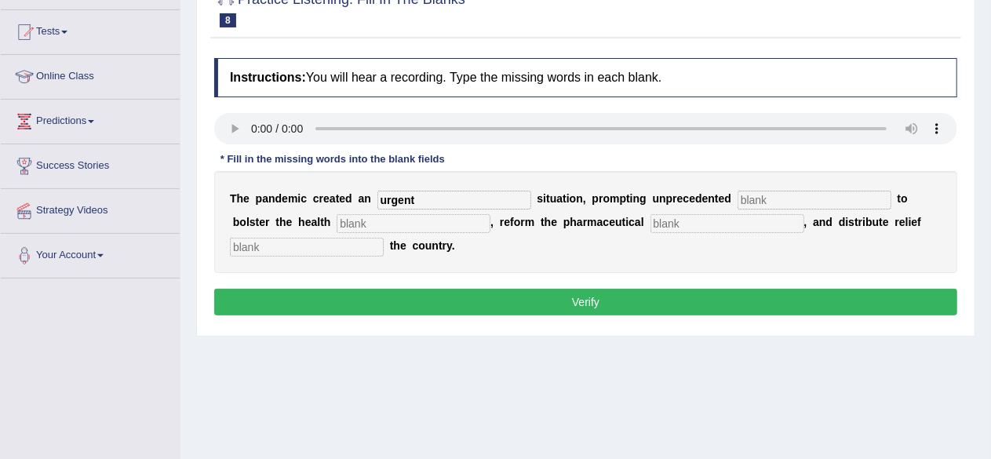
click at [759, 194] on input "text" at bounding box center [815, 200] width 154 height 19
type input "contribution"
click at [381, 224] on input "text" at bounding box center [414, 223] width 154 height 19
type input "system"
click at [671, 219] on input "text" at bounding box center [728, 223] width 154 height 19
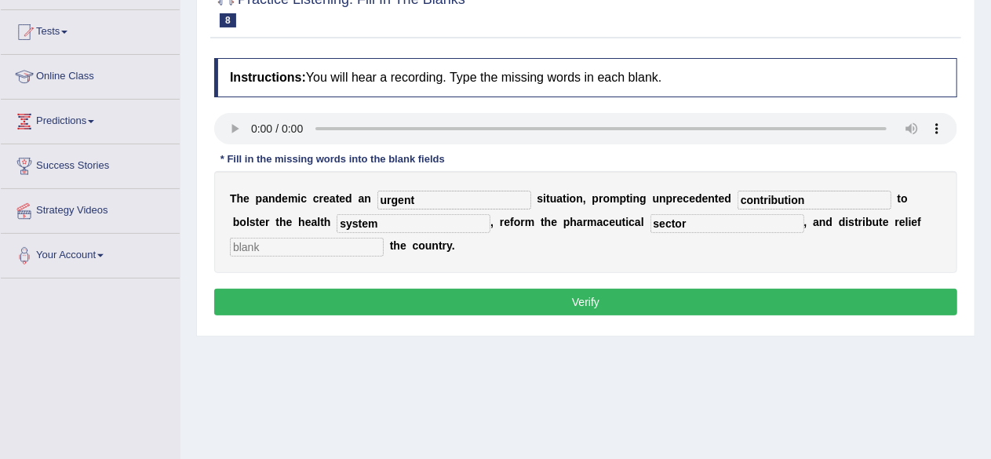
type input "sector"
click at [268, 250] on input "text" at bounding box center [307, 247] width 154 height 19
type input "from"
click at [598, 307] on button "Verify" at bounding box center [585, 302] width 743 height 27
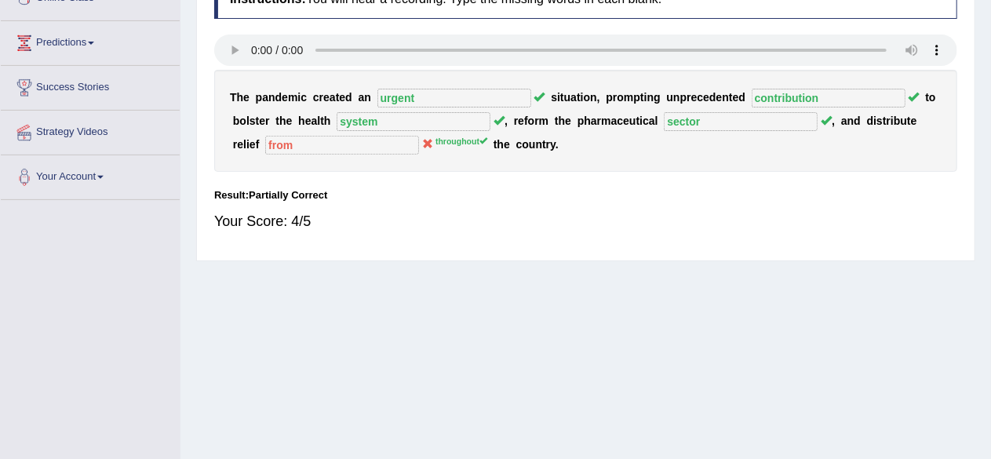
scroll to position [78, 0]
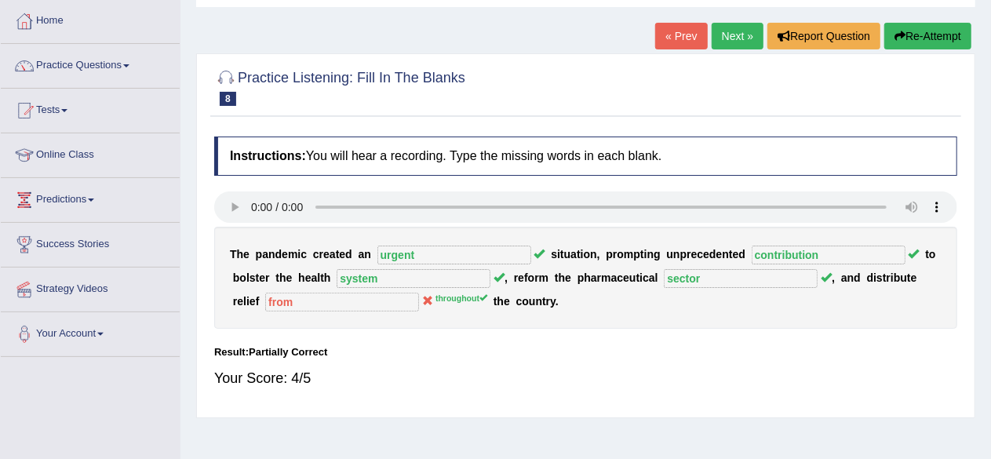
click at [695, 36] on link "« Prev" at bounding box center [681, 36] width 52 height 27
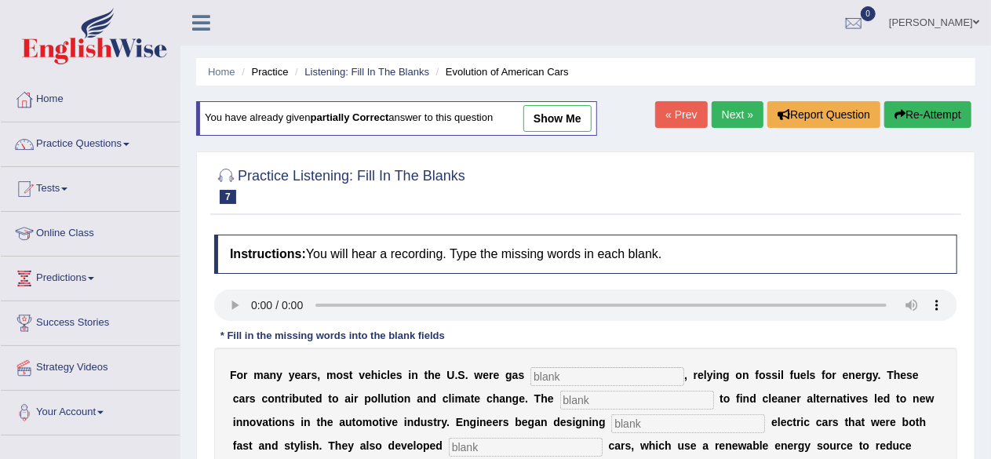
click at [557, 115] on link "show me" at bounding box center [557, 118] width 68 height 27
type input "power"
type input "urgency"
type input "sleek"
type input "hydrogen"
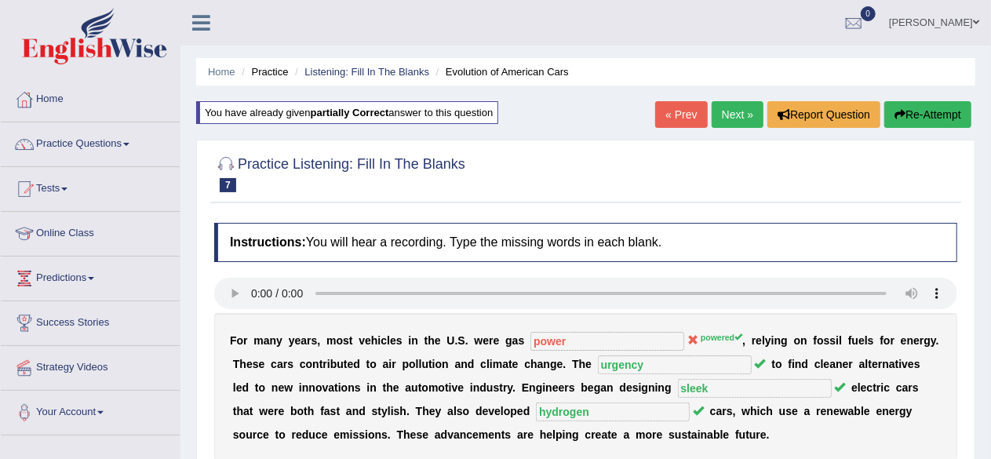
click at [680, 112] on link "« Prev" at bounding box center [681, 114] width 52 height 27
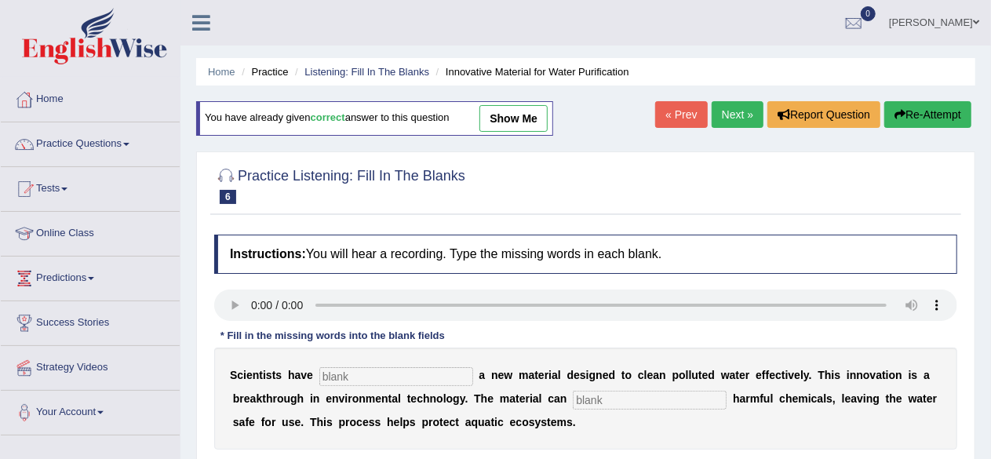
click at [504, 127] on link "show me" at bounding box center [514, 118] width 68 height 27
type input "made"
type input "absorb"
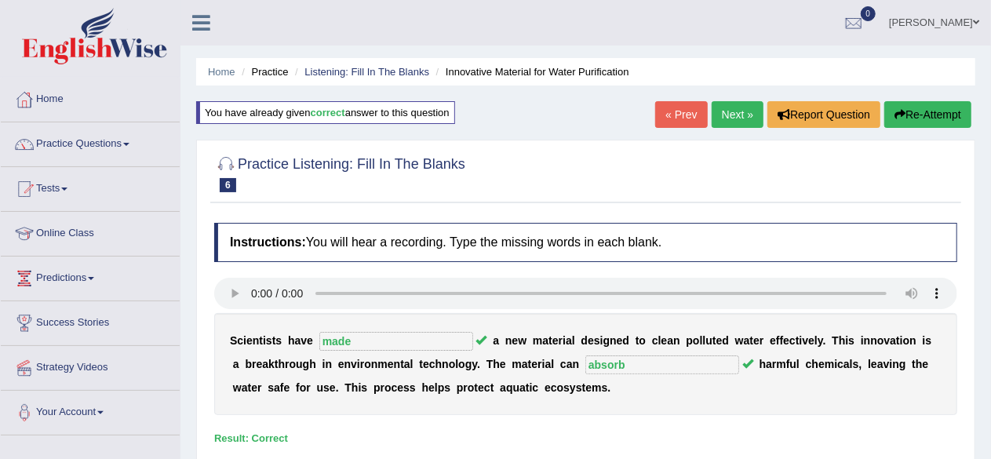
click at [734, 120] on link "Next »" at bounding box center [738, 114] width 52 height 27
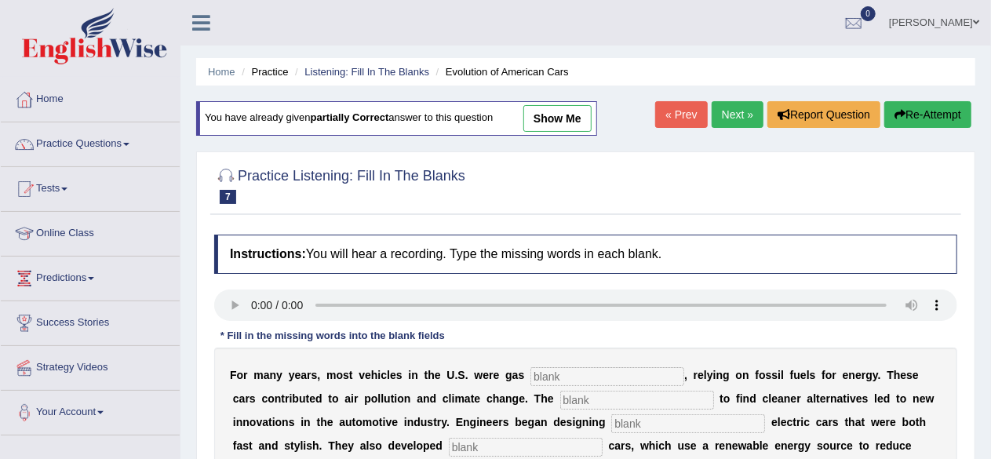
click at [734, 120] on link "Next »" at bounding box center [738, 114] width 52 height 27
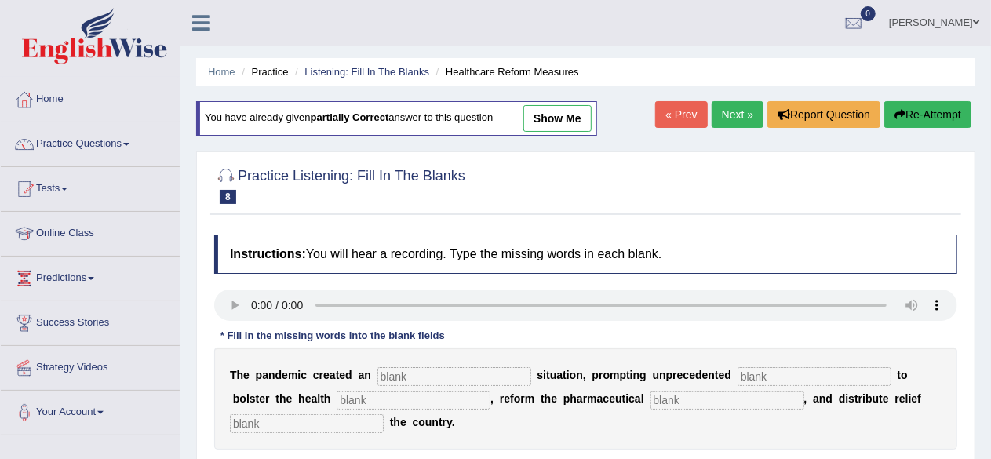
click at [734, 120] on link "Next »" at bounding box center [738, 114] width 52 height 27
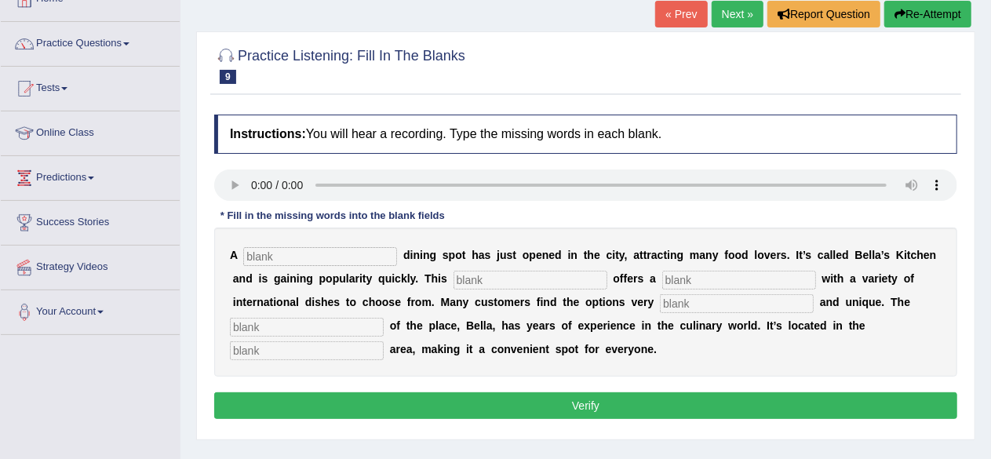
scroll to position [157, 0]
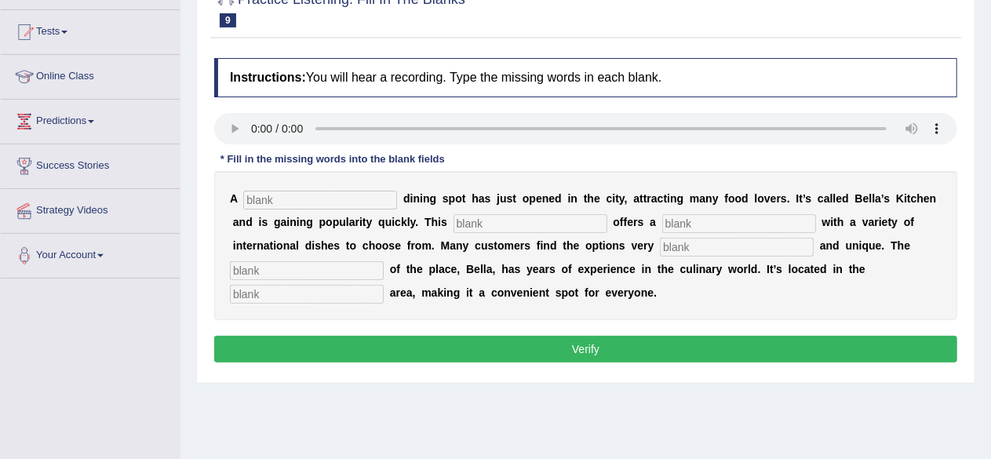
click at [323, 200] on input "text" at bounding box center [320, 200] width 154 height 19
click at [233, 197] on b "A" at bounding box center [234, 198] width 8 height 13
click at [314, 206] on input "text" at bounding box center [320, 200] width 154 height 19
type input "new"
click at [531, 217] on input "text" at bounding box center [531, 223] width 154 height 19
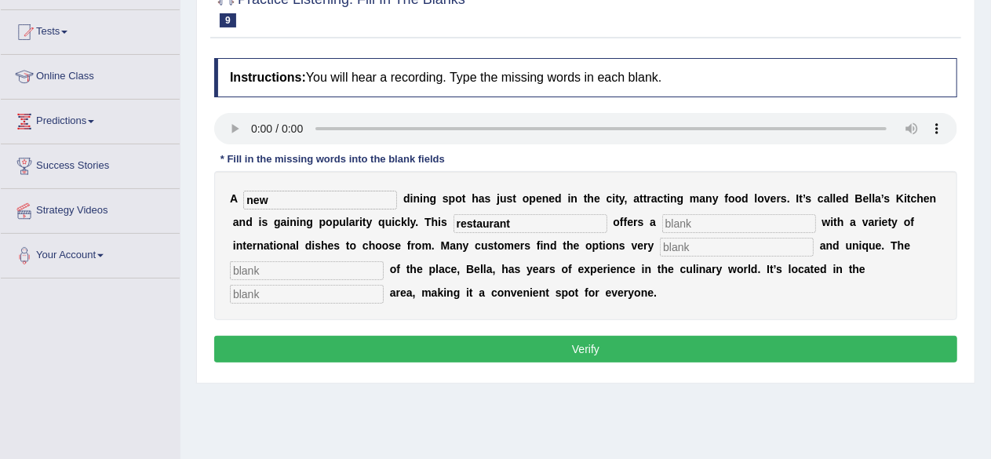
type input "restaurant"
drag, startPoint x: 704, startPoint y: 223, endPoint x: 696, endPoint y: 213, distance: 12.9
click at [704, 222] on input "text" at bounding box center [739, 223] width 154 height 19
drag, startPoint x: 731, startPoint y: 278, endPoint x: 736, endPoint y: 268, distance: 10.9
click at [746, 276] on div "A new d i n i n g s p o t h a s j u s t o p e n e d i n t h e c i t y , a t t r…" at bounding box center [585, 245] width 743 height 149
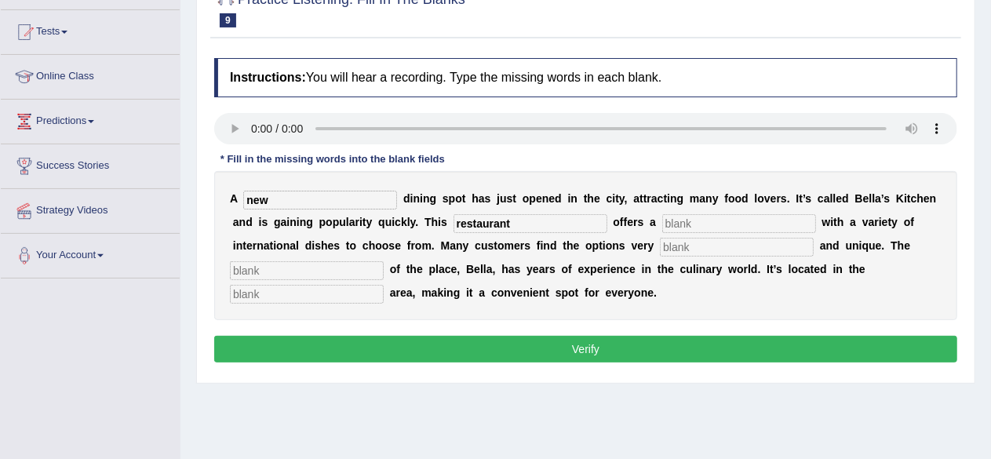
click at [694, 222] on input "text" at bounding box center [739, 223] width 154 height 19
click at [695, 247] on input "text" at bounding box center [737, 247] width 154 height 19
click at [301, 268] on input "text" at bounding box center [307, 270] width 154 height 19
type input "owner"
click at [256, 290] on input "text" at bounding box center [307, 294] width 154 height 19
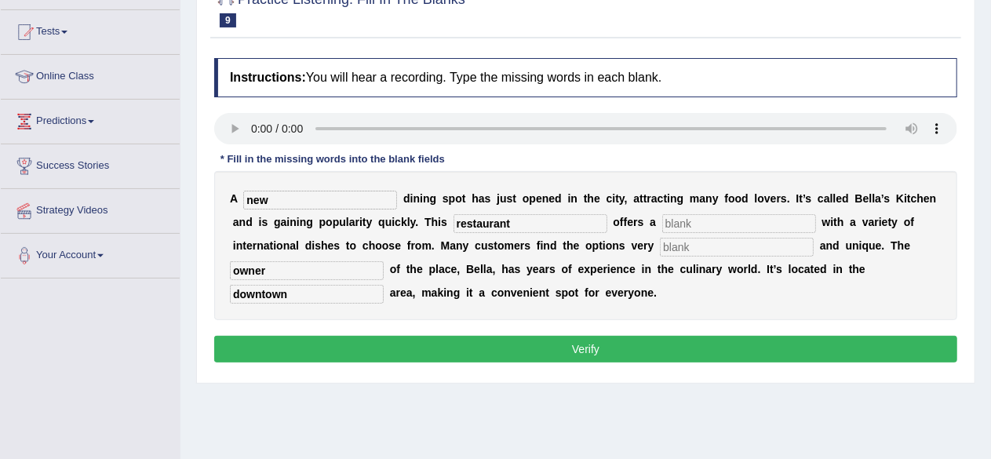
type input "downtown"
click at [691, 224] on input "text" at bounding box center [739, 223] width 154 height 19
click at [694, 224] on input "text" at bounding box center [739, 223] width 154 height 19
type input "menu"
click at [712, 246] on input "text" at bounding box center [737, 247] width 154 height 19
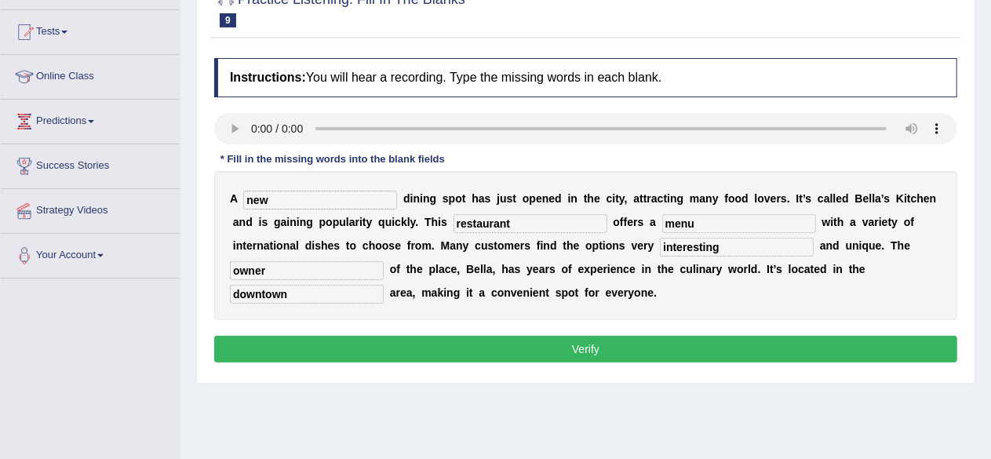
type input "interesting"
click at [565, 350] on button "Verify" at bounding box center [585, 349] width 743 height 27
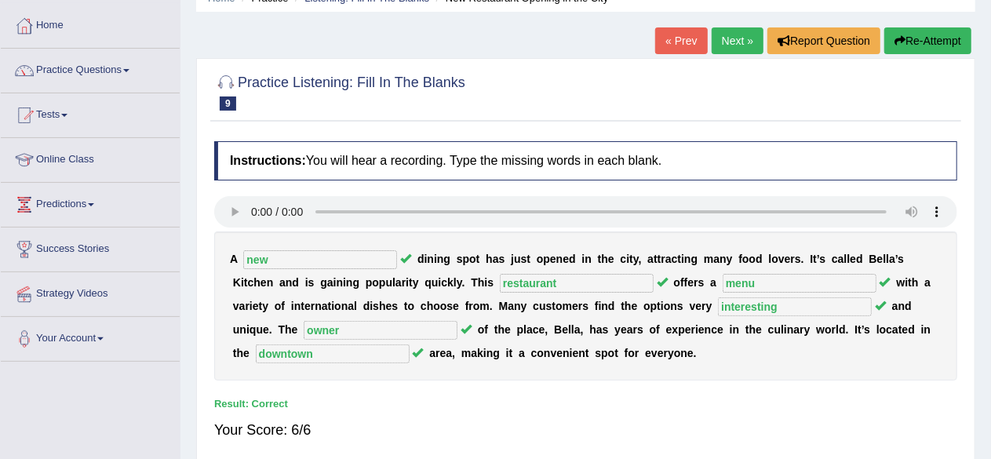
scroll to position [0, 0]
